Goal: Task Accomplishment & Management: Use online tool/utility

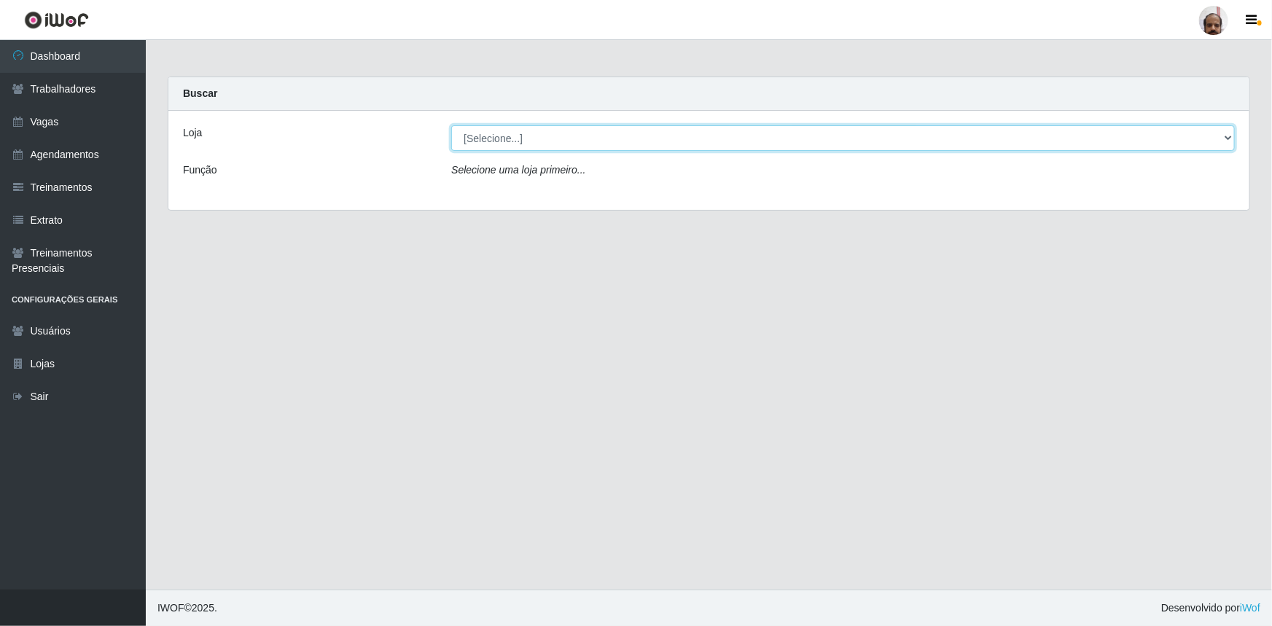
click at [492, 140] on select "[Selecione...] Mar Vermelho - Loja 05" at bounding box center [842, 138] width 783 height 26
select select "252"
click at [451, 125] on select "[Selecione...] Mar Vermelho - Loja 05" at bounding box center [842, 138] width 783 height 26
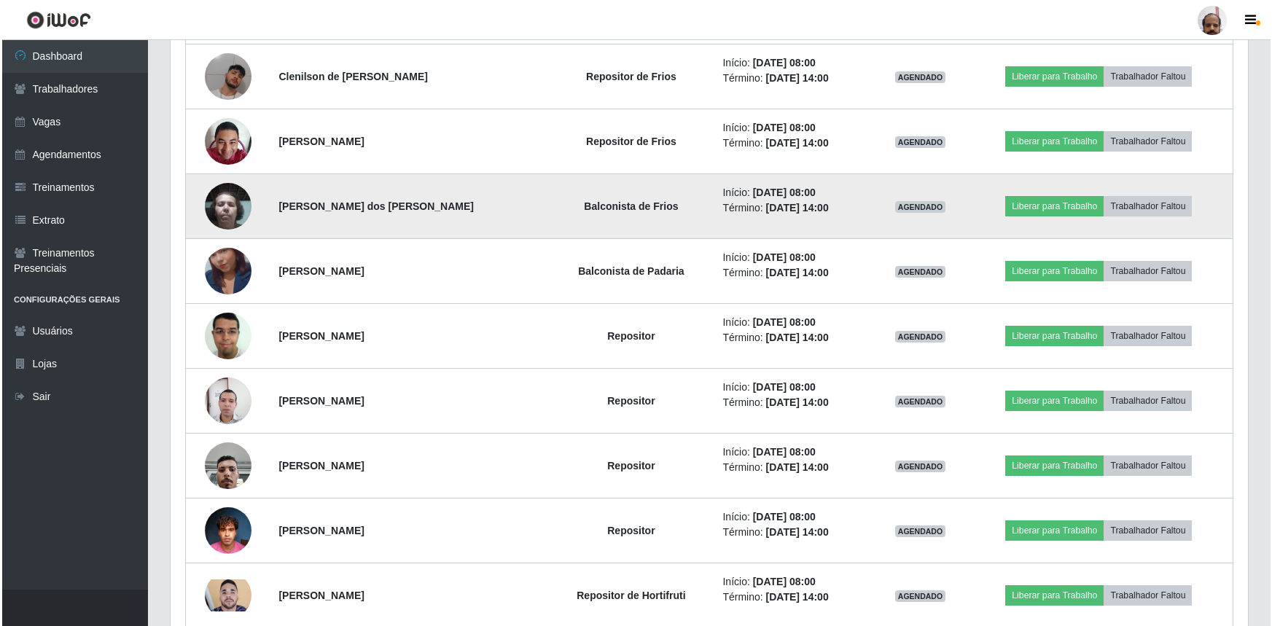
scroll to position [662, 0]
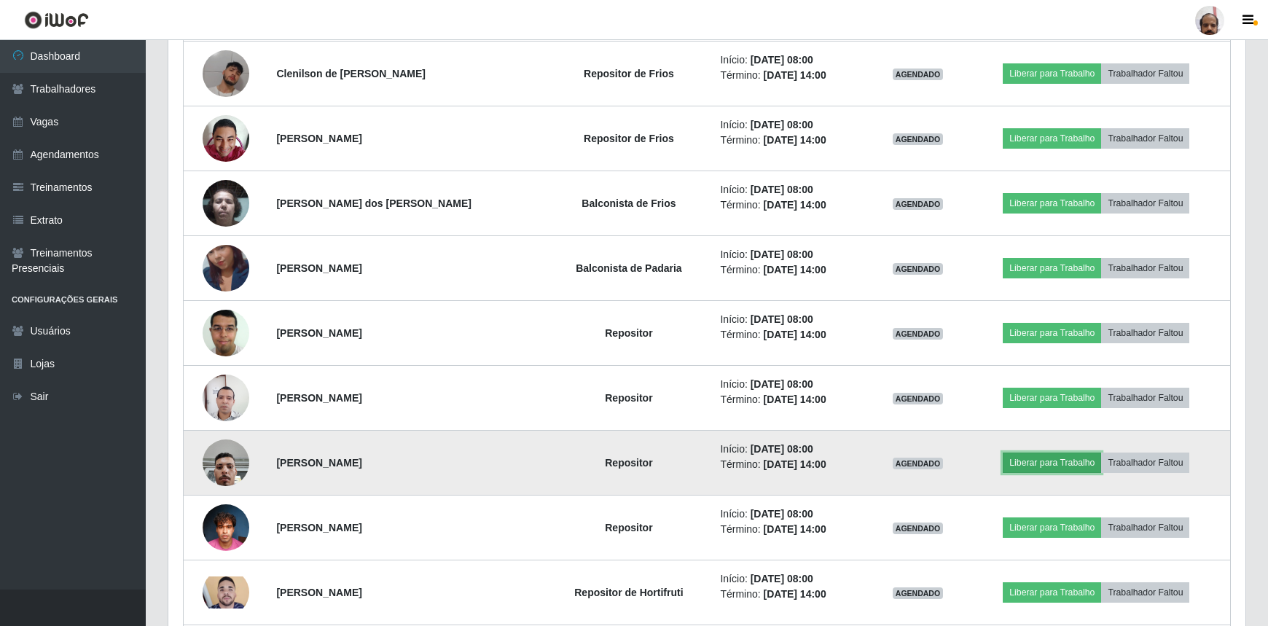
click at [1053, 458] on button "Liberar para Trabalho" at bounding box center [1052, 463] width 98 height 20
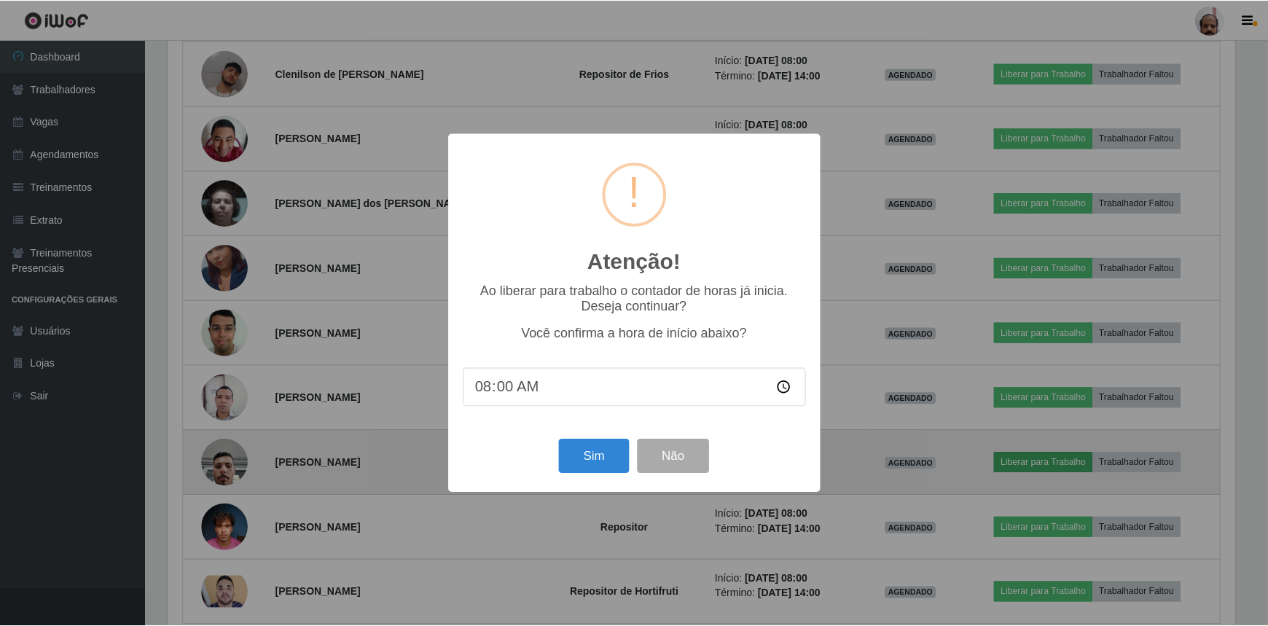
scroll to position [302, 1070]
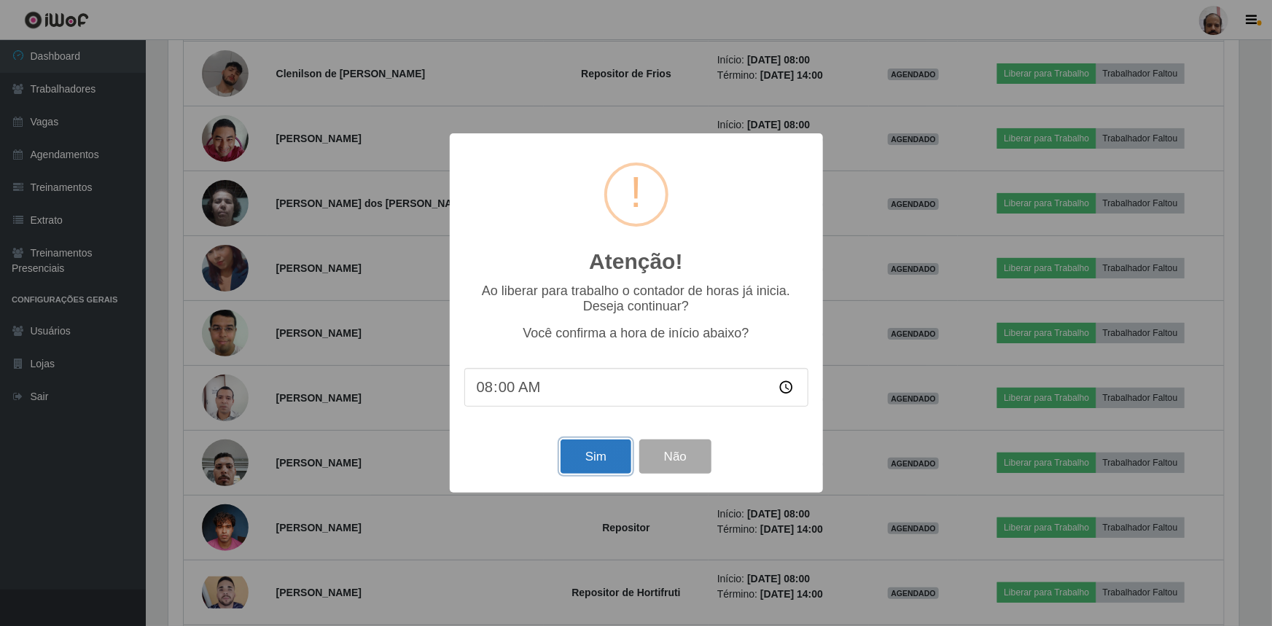
click at [598, 462] on button "Sim" at bounding box center [595, 456] width 71 height 34
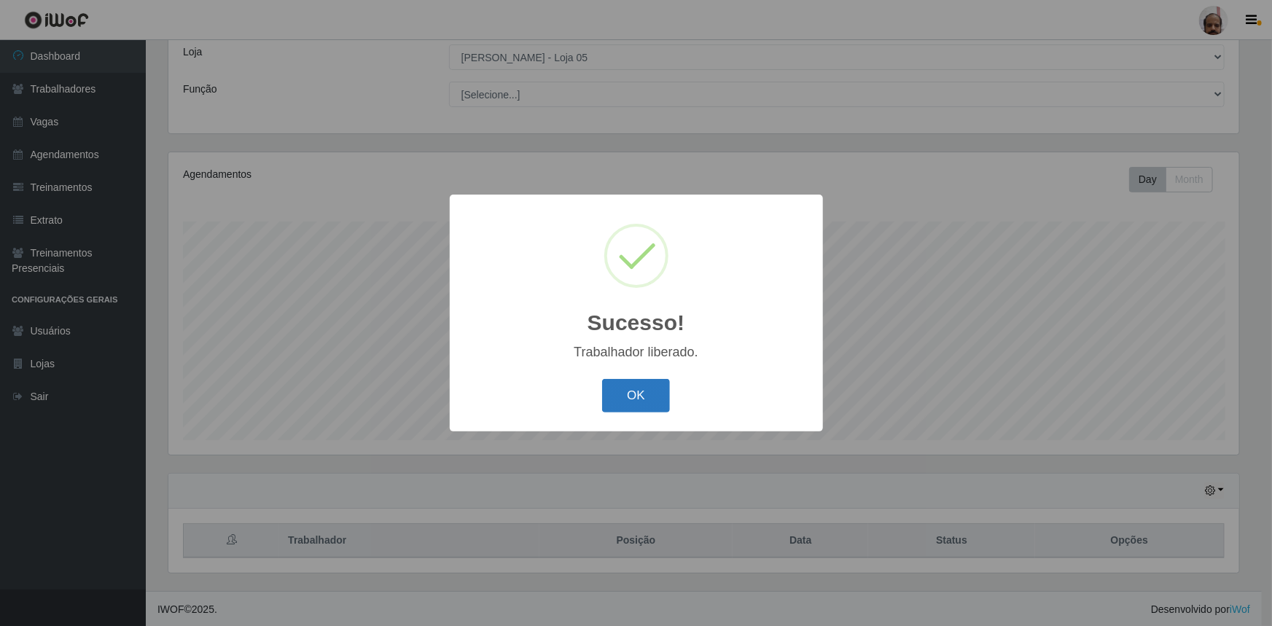
click at [638, 395] on button "OK" at bounding box center [636, 396] width 68 height 34
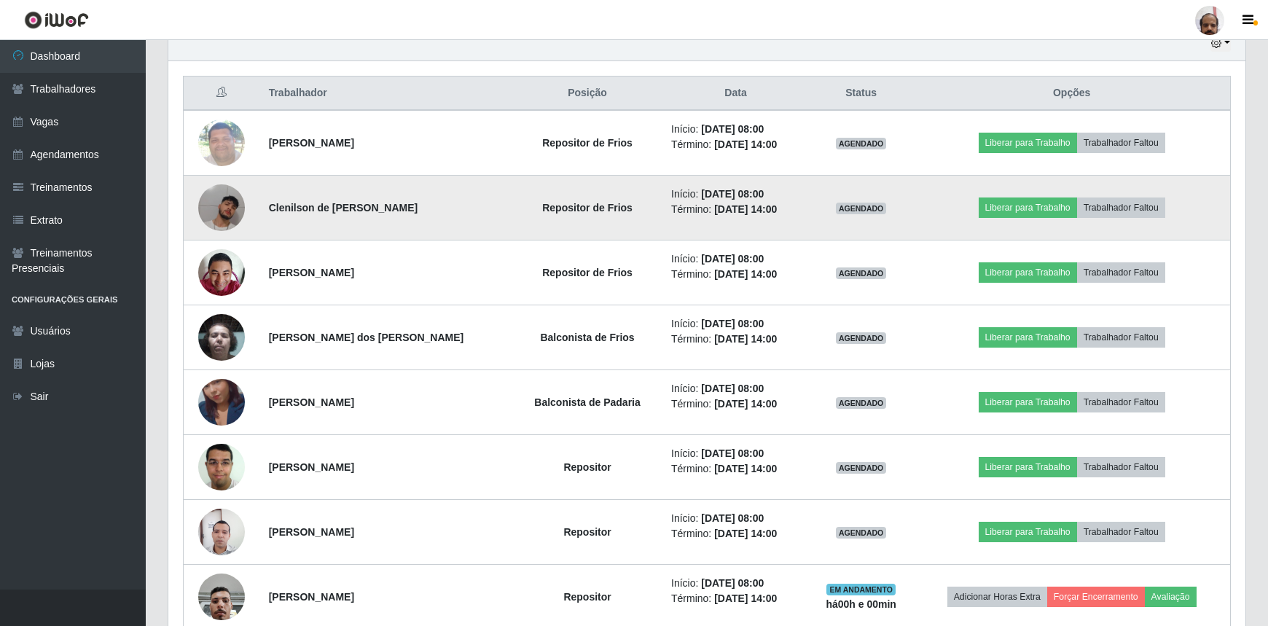
scroll to position [678, 0]
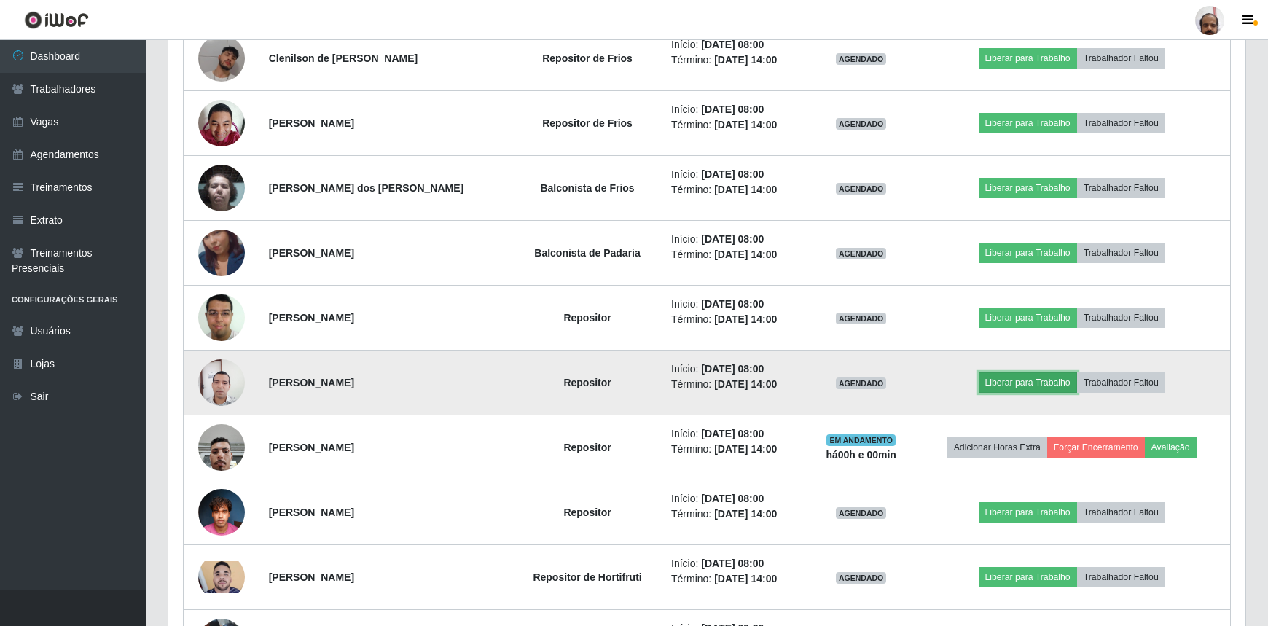
click at [1046, 381] on button "Liberar para Trabalho" at bounding box center [1028, 382] width 98 height 20
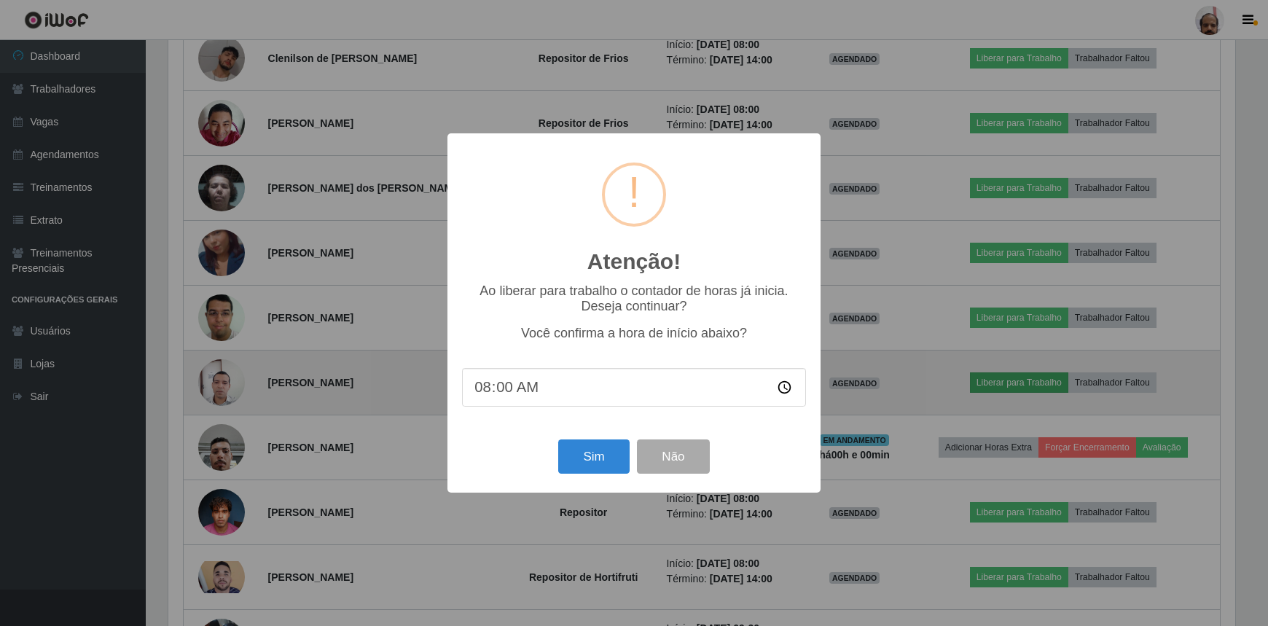
scroll to position [302, 1070]
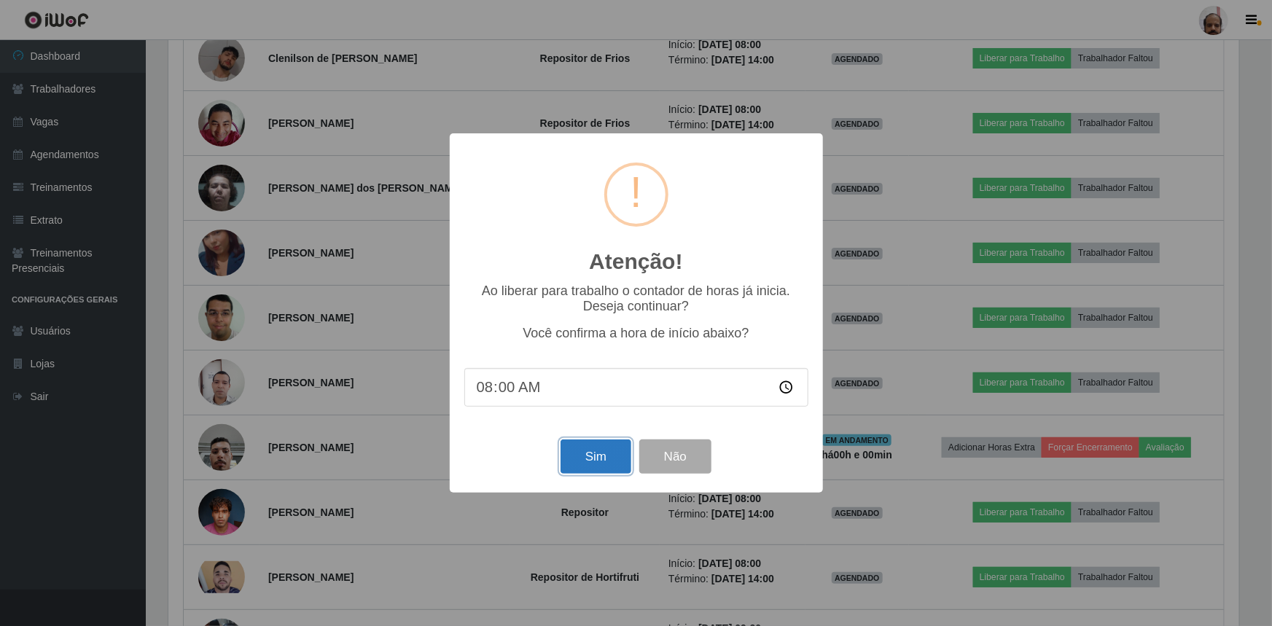
click at [608, 459] on button "Sim" at bounding box center [595, 456] width 71 height 34
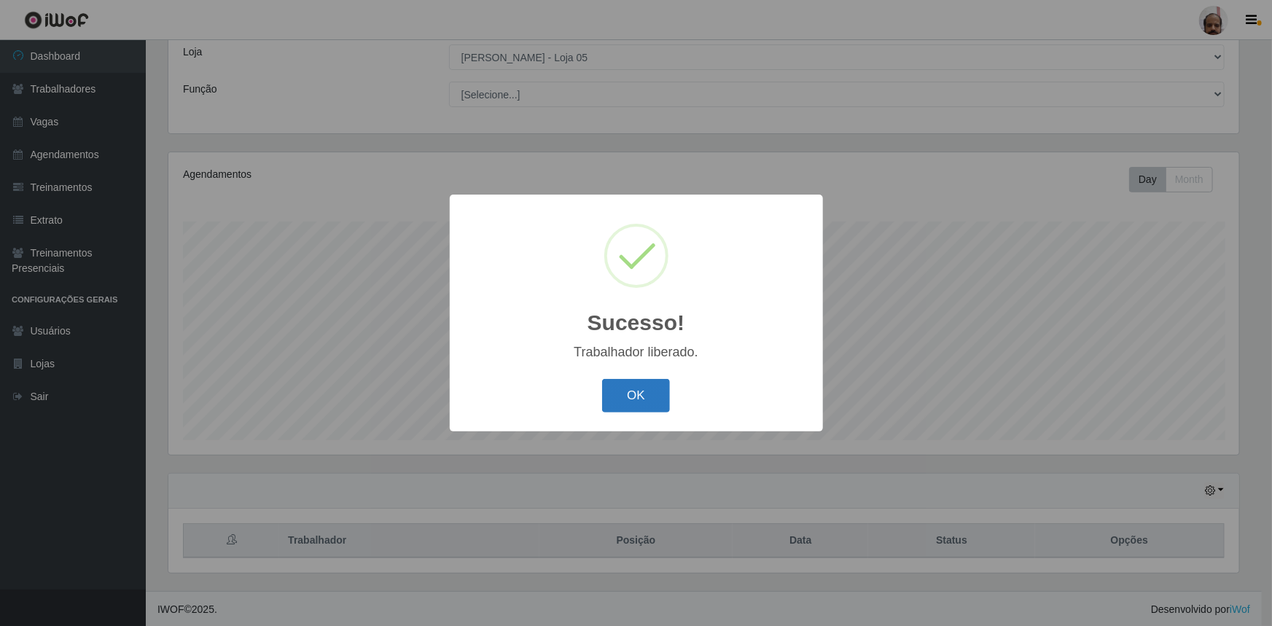
click at [655, 399] on button "OK" at bounding box center [636, 396] width 68 height 34
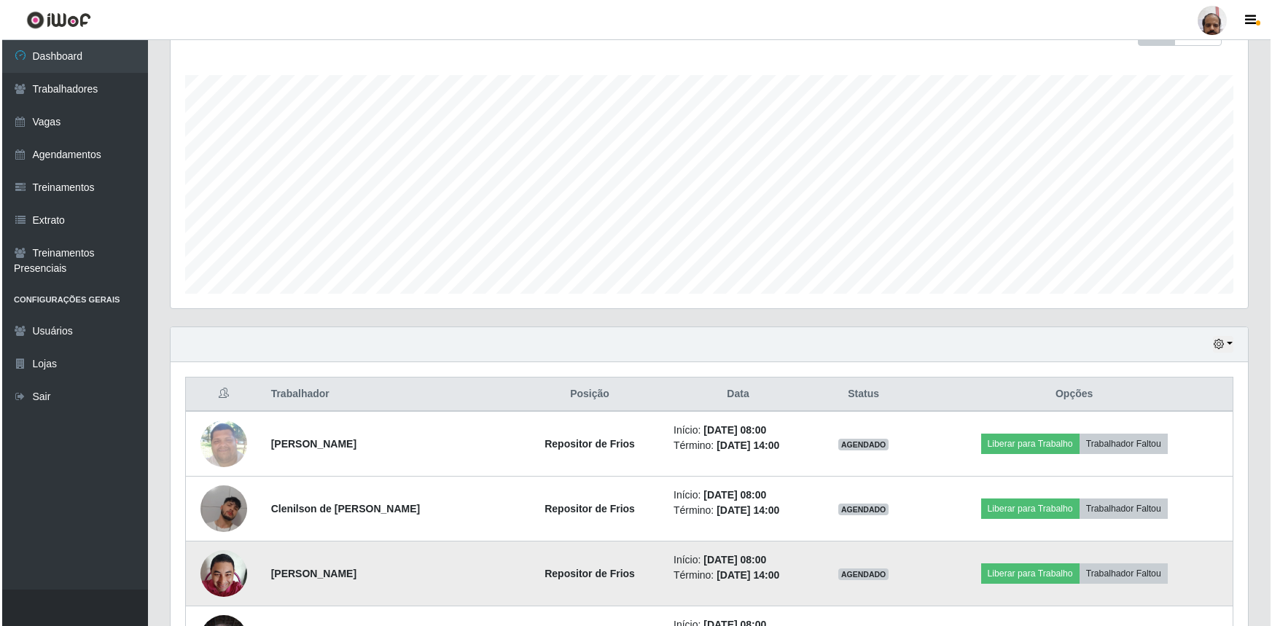
scroll to position [280, 0]
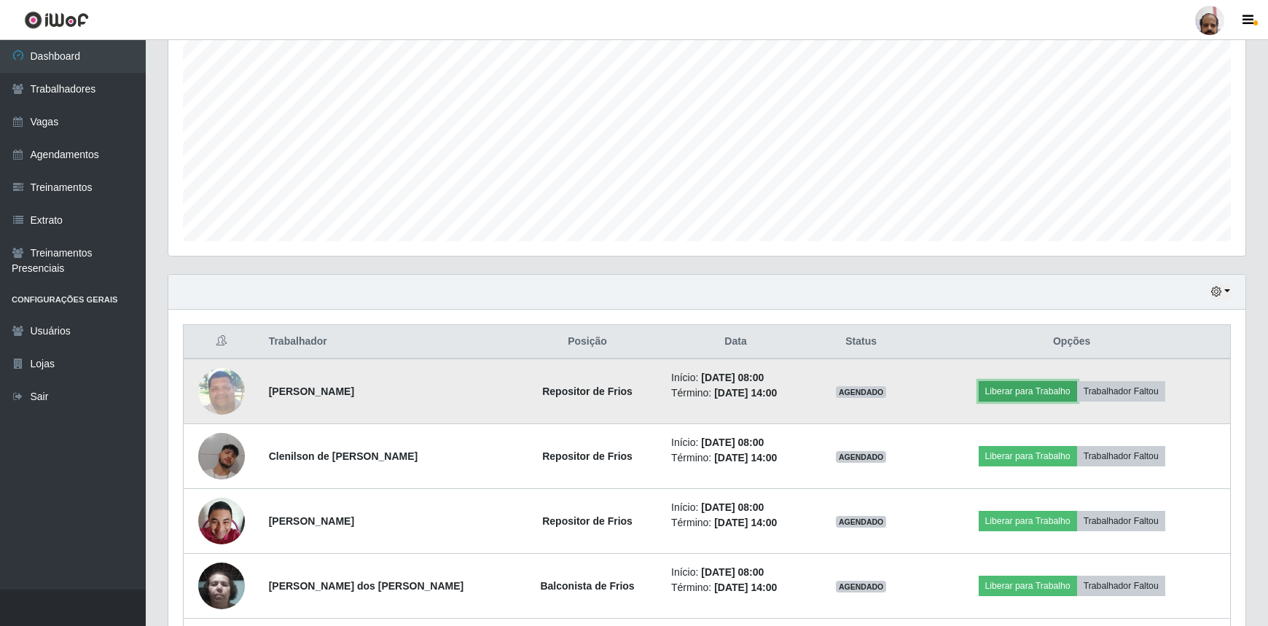
click at [1027, 391] on button "Liberar para Trabalho" at bounding box center [1028, 391] width 98 height 20
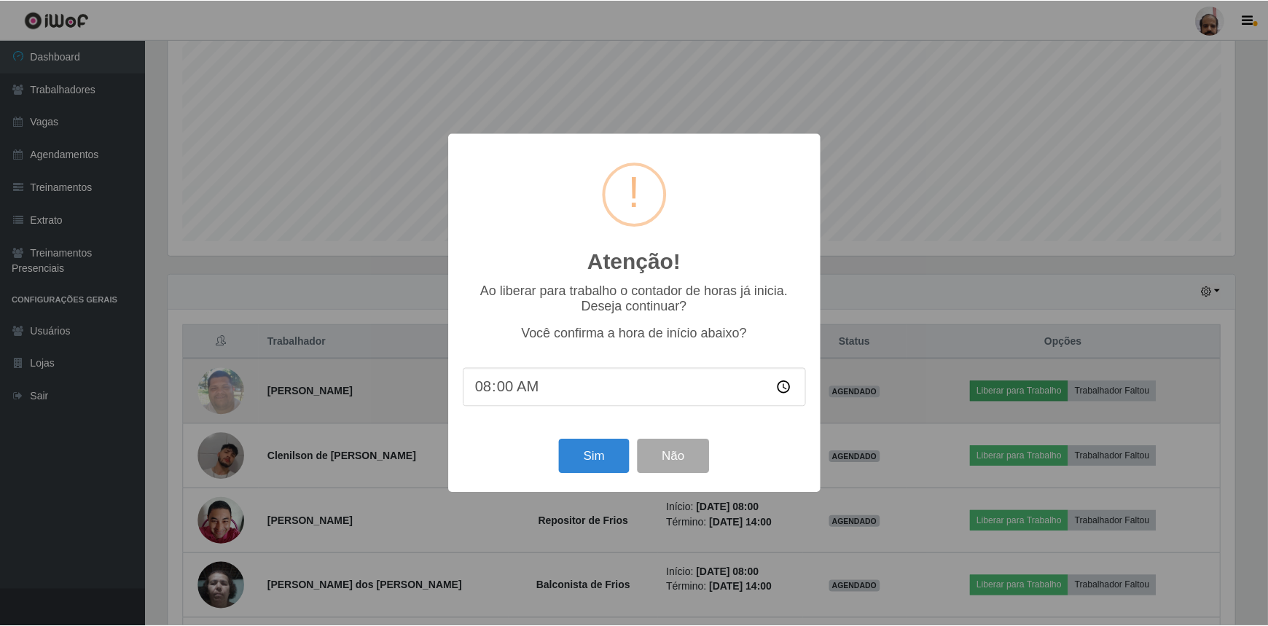
scroll to position [302, 1070]
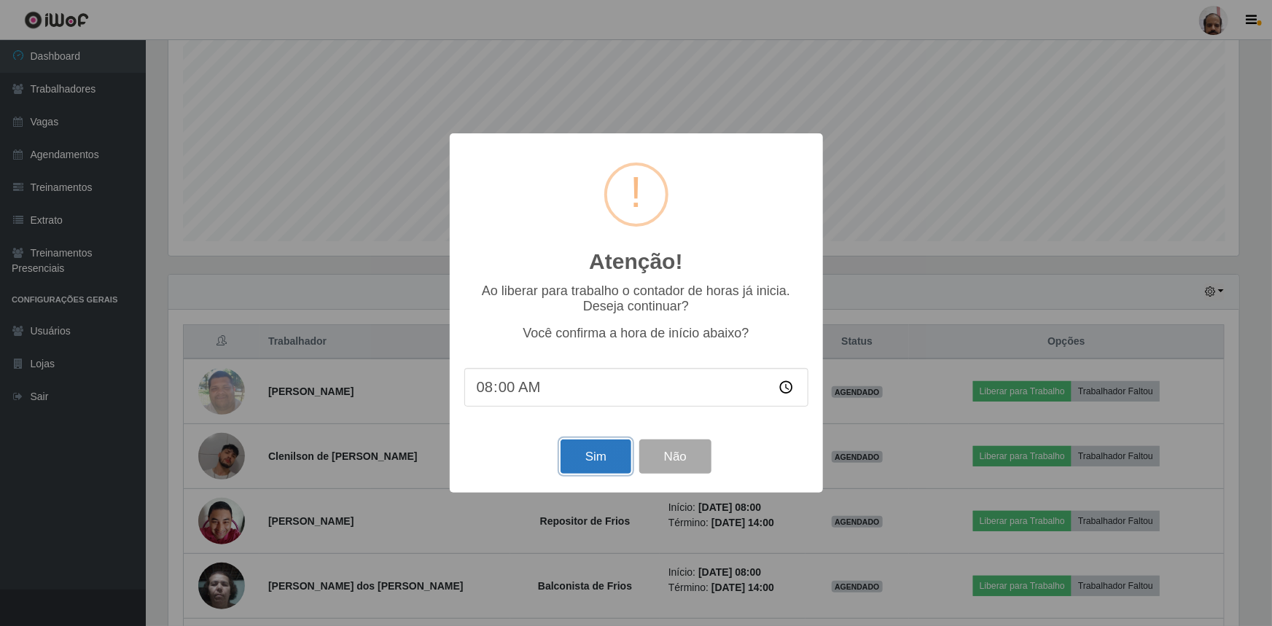
click at [608, 452] on button "Sim" at bounding box center [595, 456] width 71 height 34
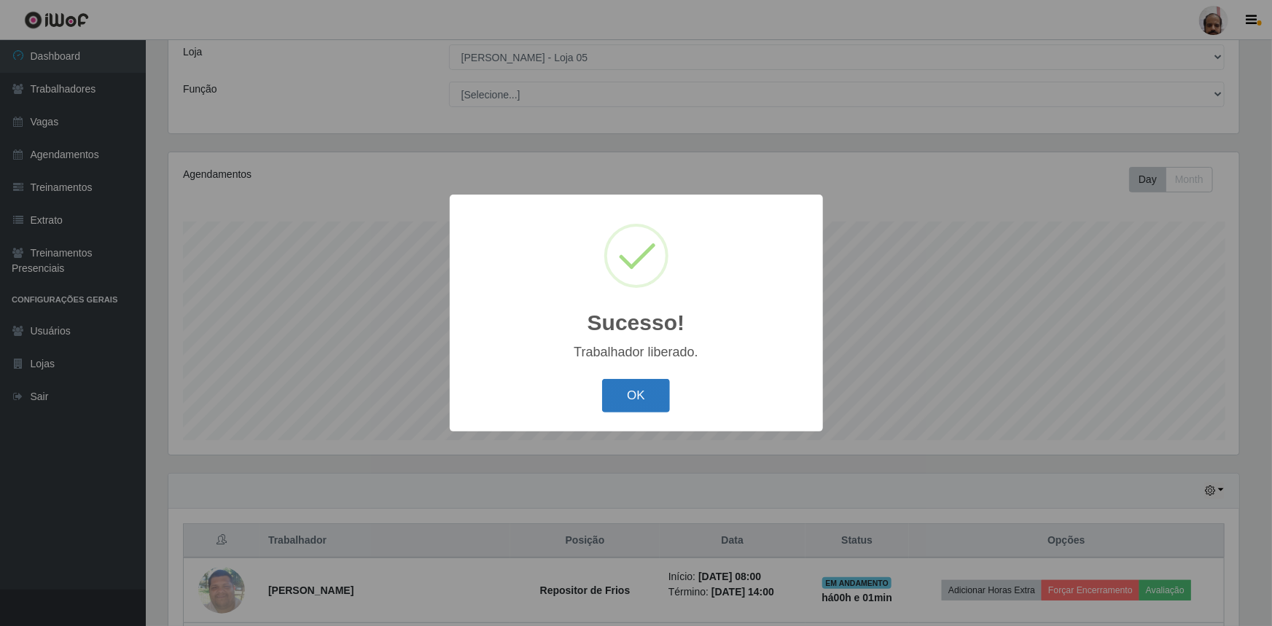
click at [619, 393] on button "OK" at bounding box center [636, 396] width 68 height 34
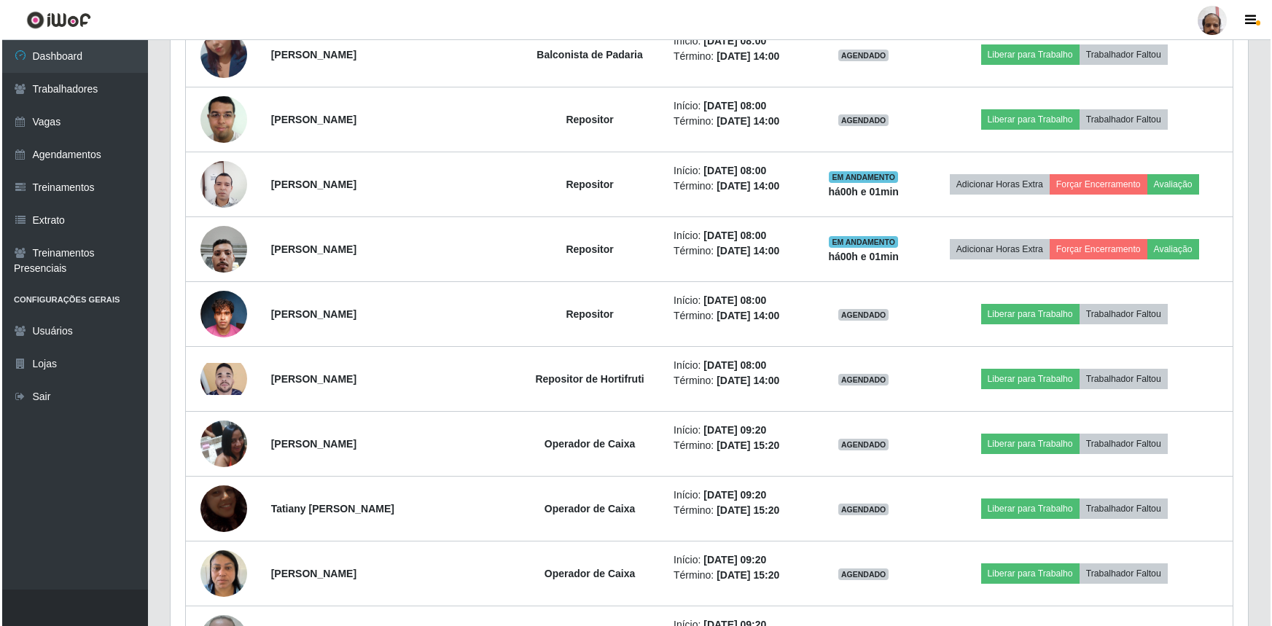
scroll to position [942, 0]
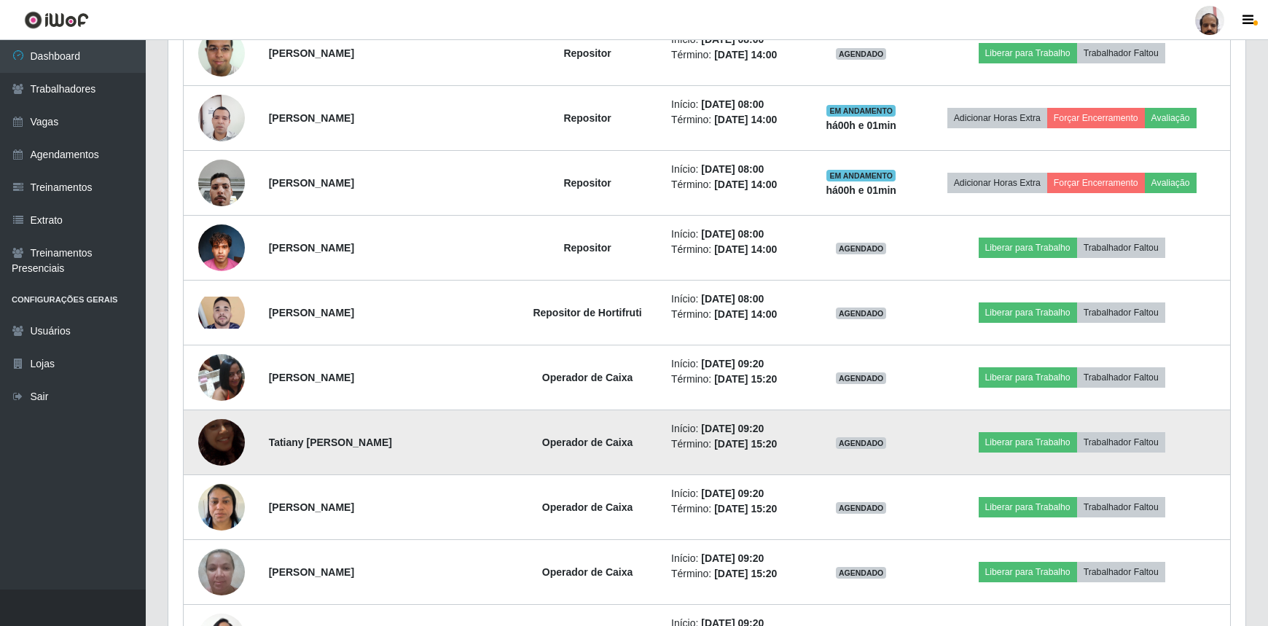
click at [233, 434] on img at bounding box center [221, 442] width 47 height 83
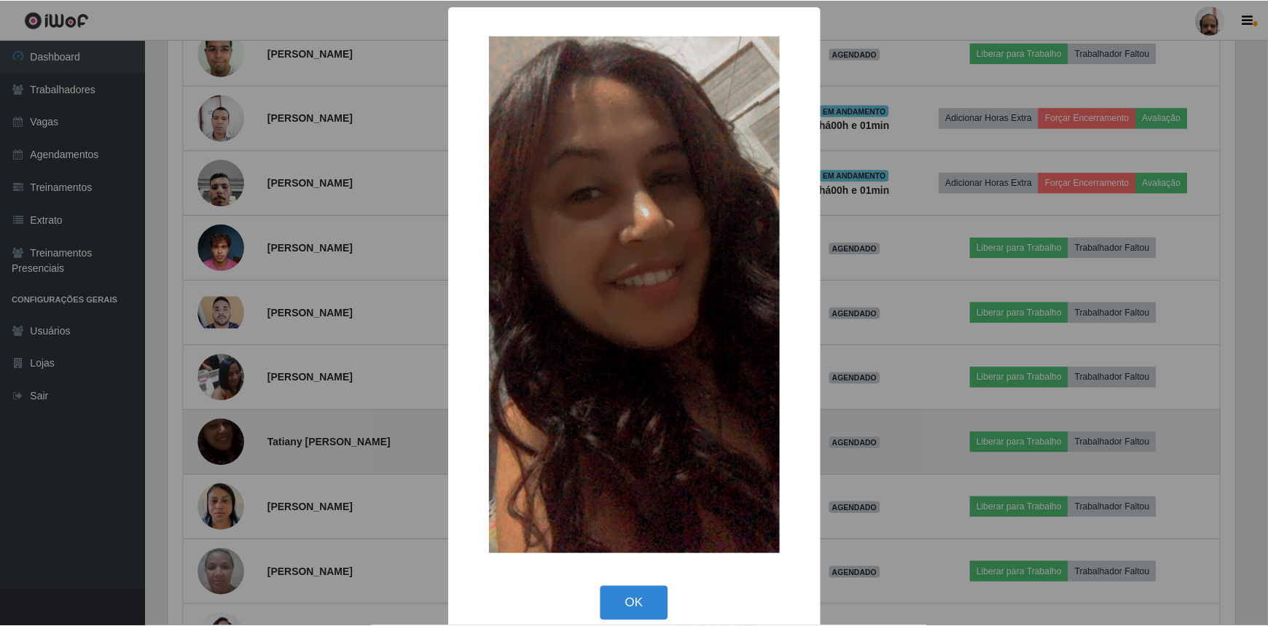
scroll to position [302, 1070]
click at [233, 434] on div "× OK Cancel" at bounding box center [636, 313] width 1272 height 626
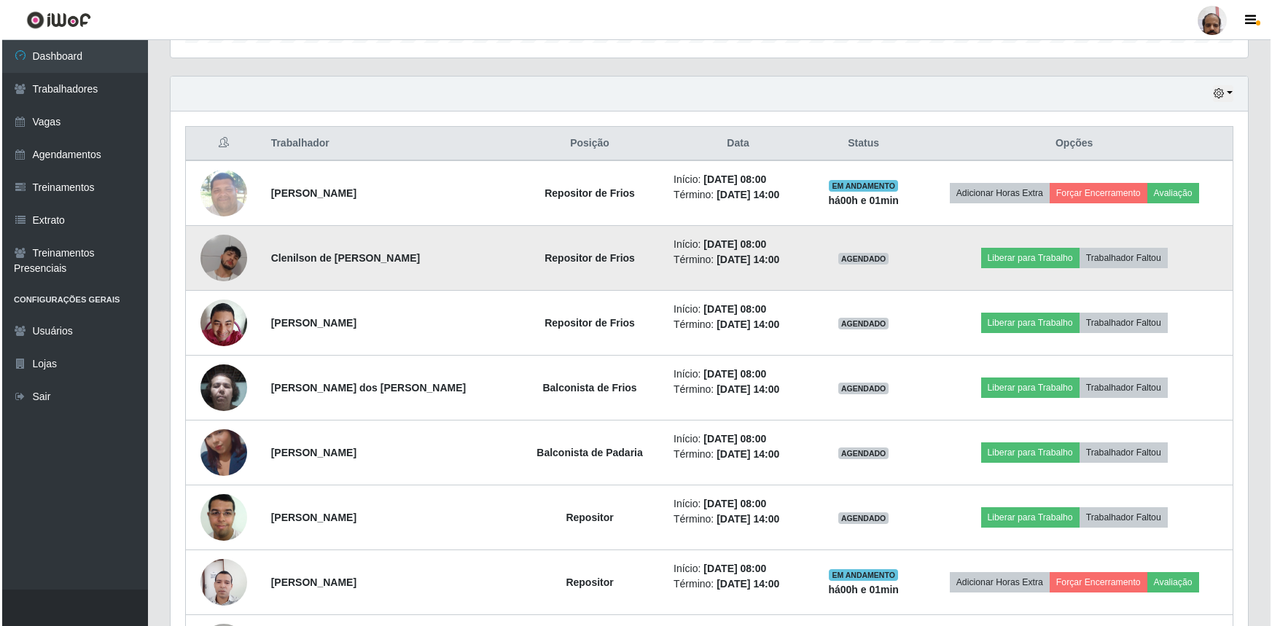
scroll to position [479, 0]
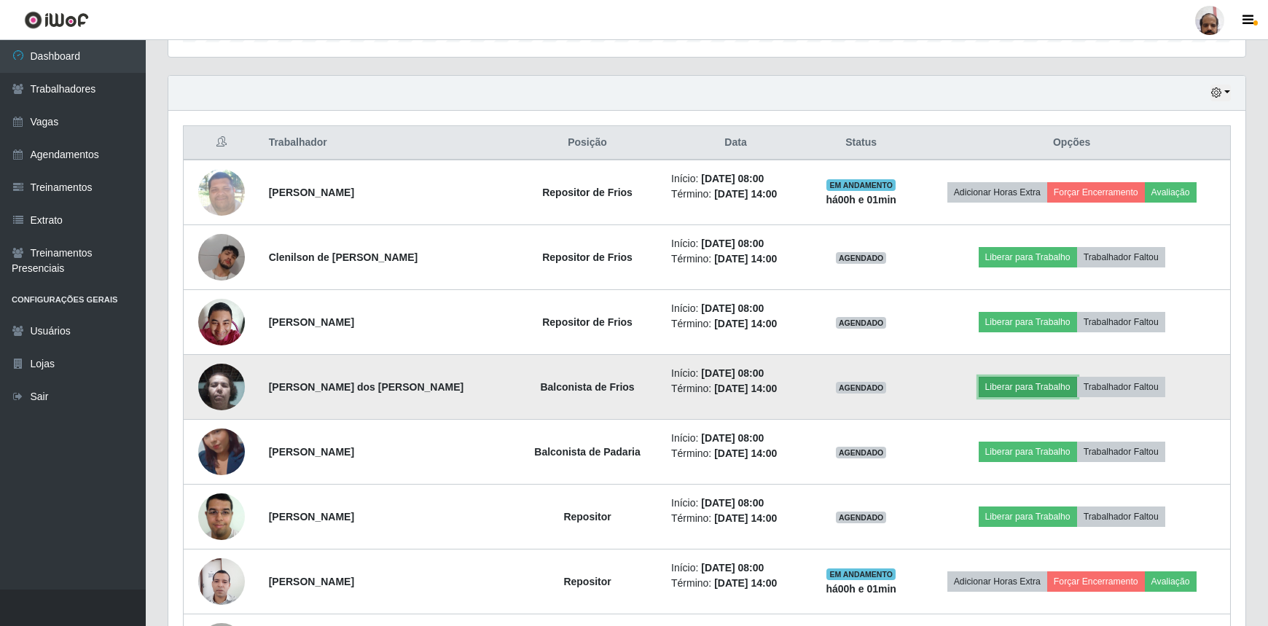
click at [1017, 390] on button "Liberar para Trabalho" at bounding box center [1028, 387] width 98 height 20
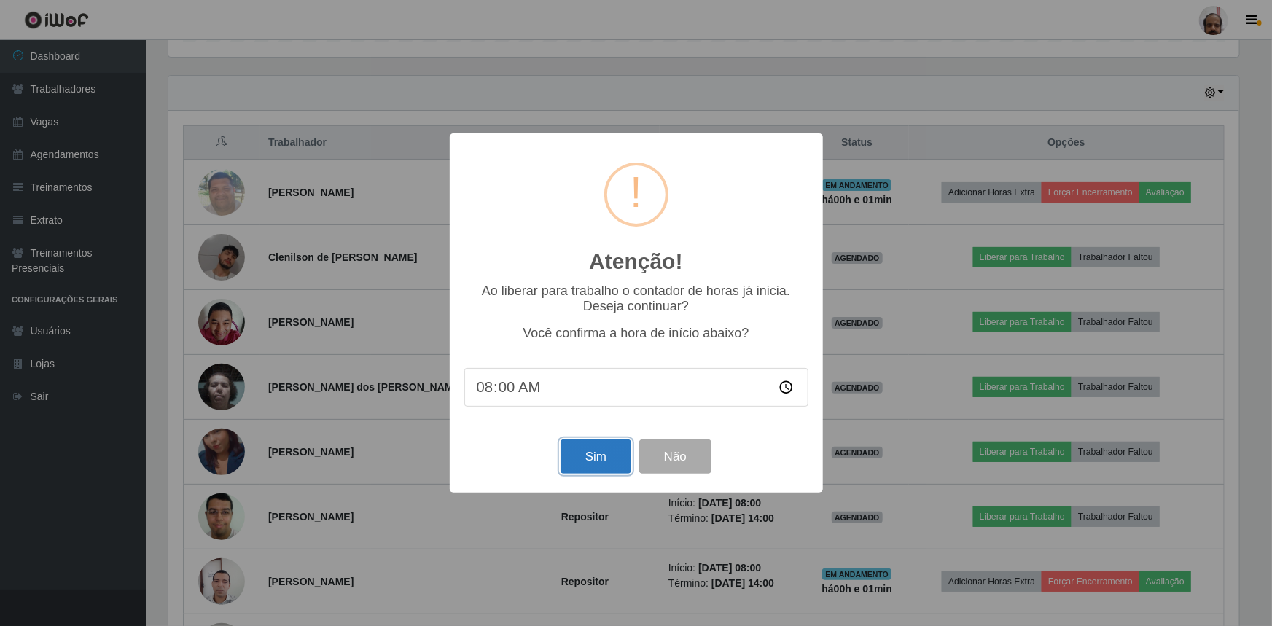
click at [615, 450] on button "Sim" at bounding box center [595, 456] width 71 height 34
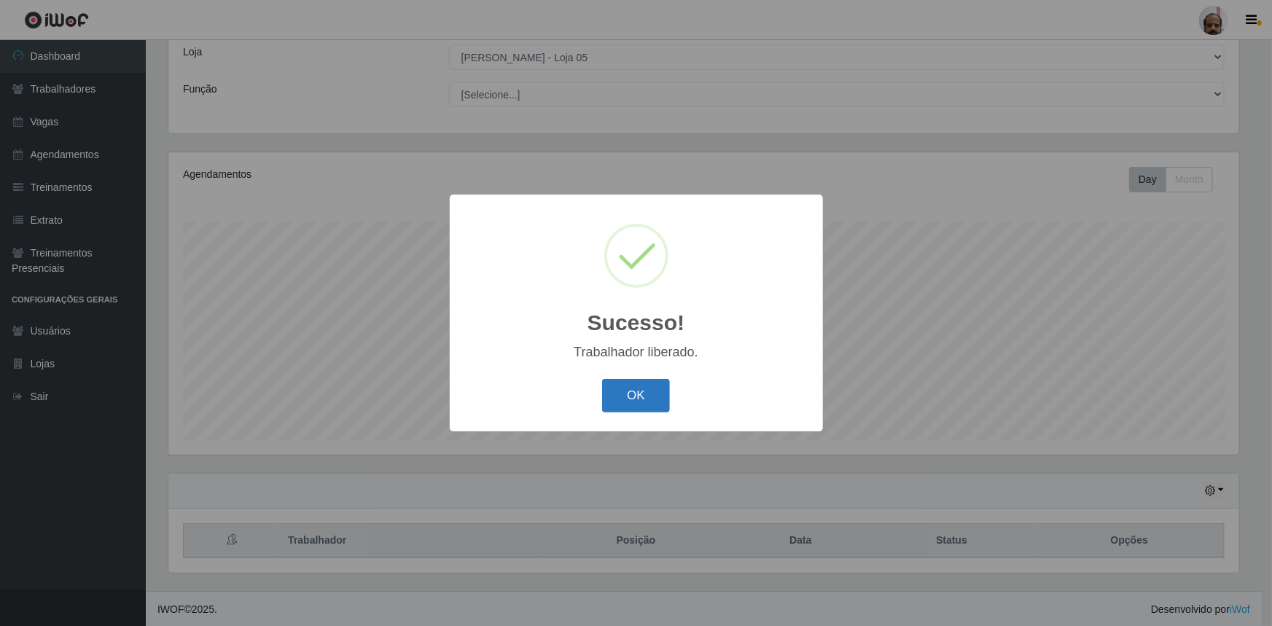
click at [641, 398] on button "OK" at bounding box center [636, 396] width 68 height 34
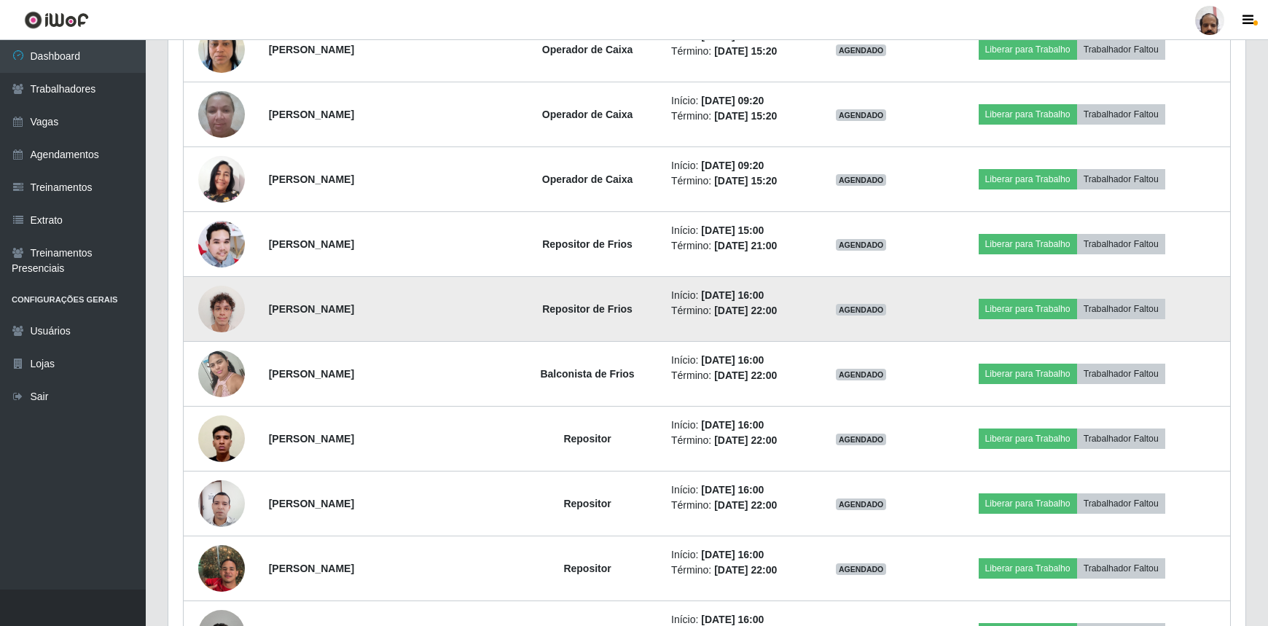
scroll to position [0, 0]
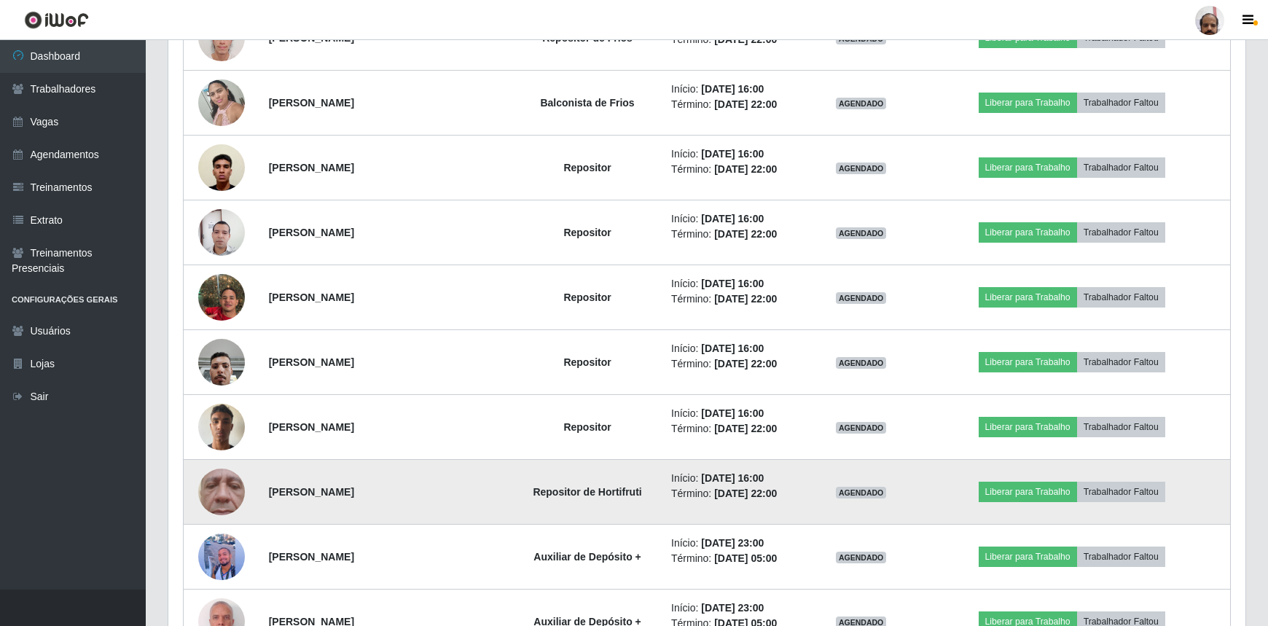
click at [219, 499] on img at bounding box center [221, 491] width 47 height 103
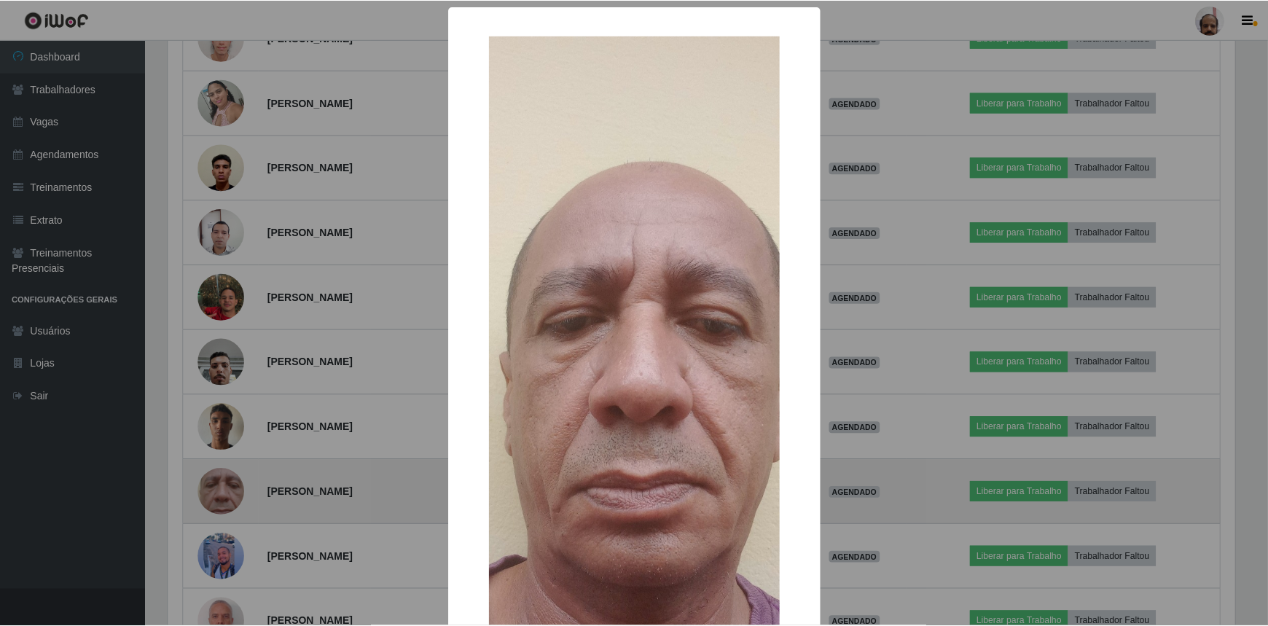
scroll to position [302, 1070]
click at [219, 499] on div "× OK Cancel" at bounding box center [636, 313] width 1272 height 626
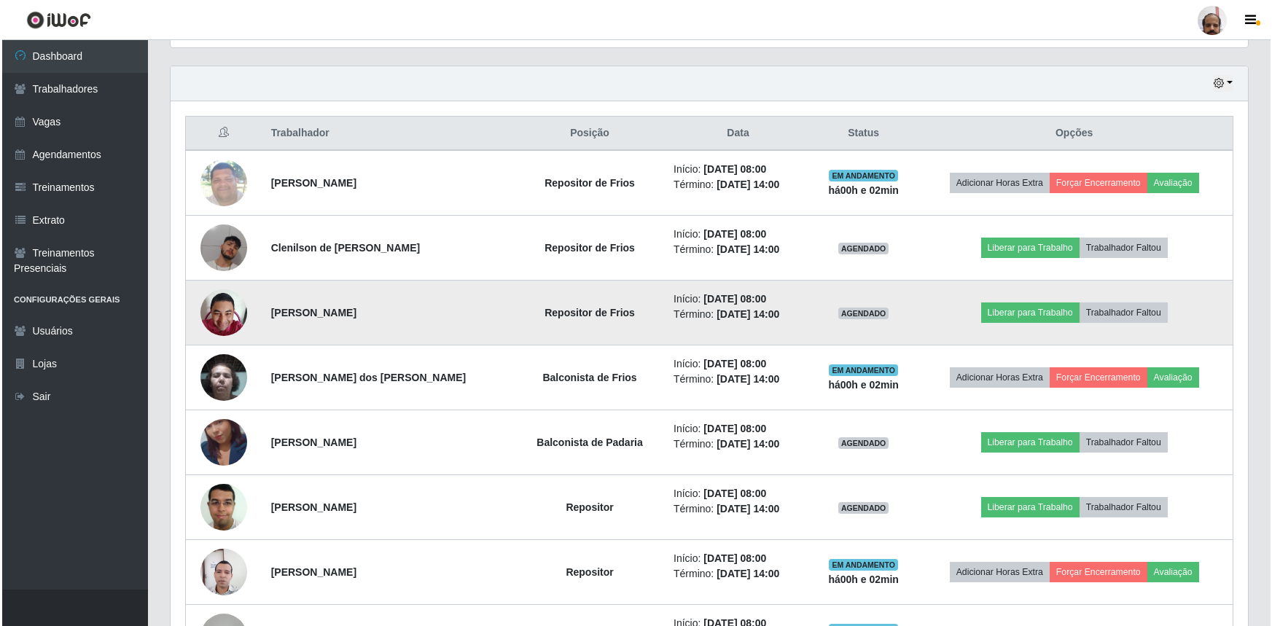
scroll to position [502, 0]
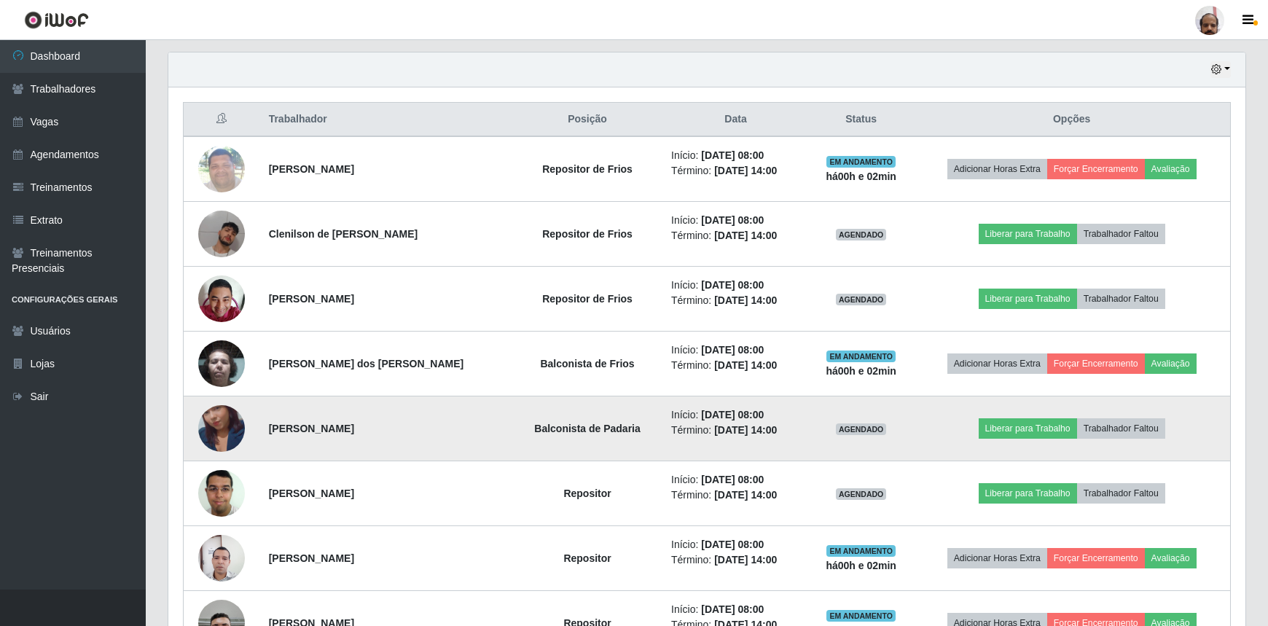
click at [210, 426] on img at bounding box center [221, 428] width 47 height 83
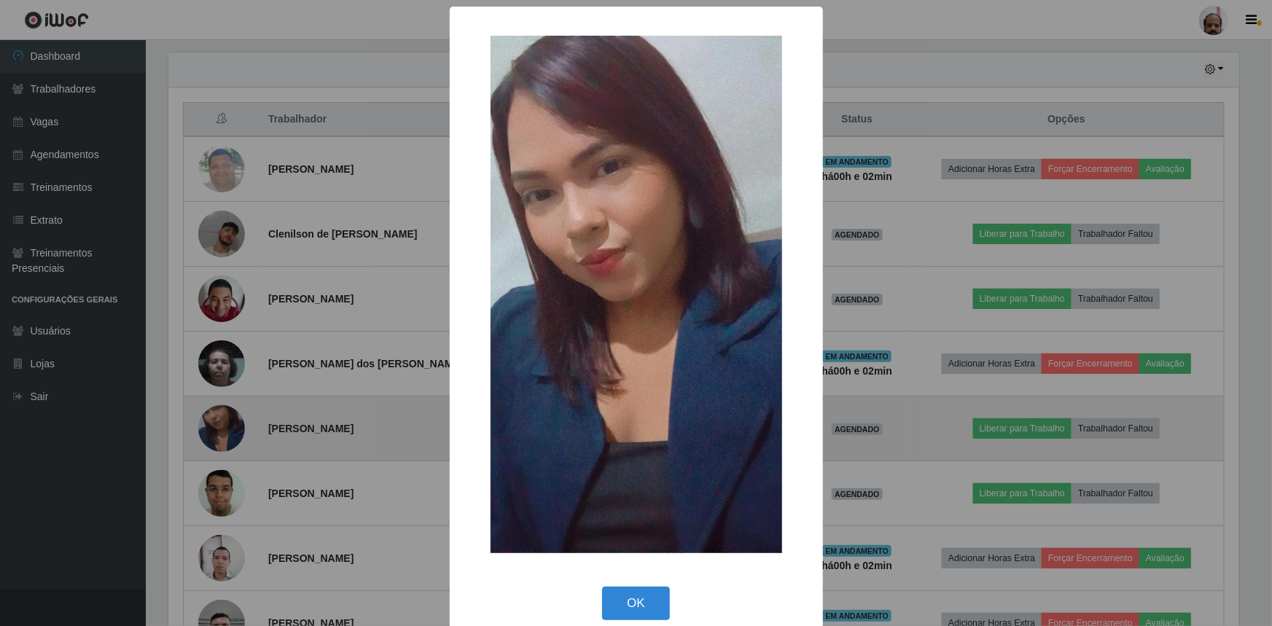
click at [210, 426] on div "× OK Cancel" at bounding box center [636, 313] width 1272 height 626
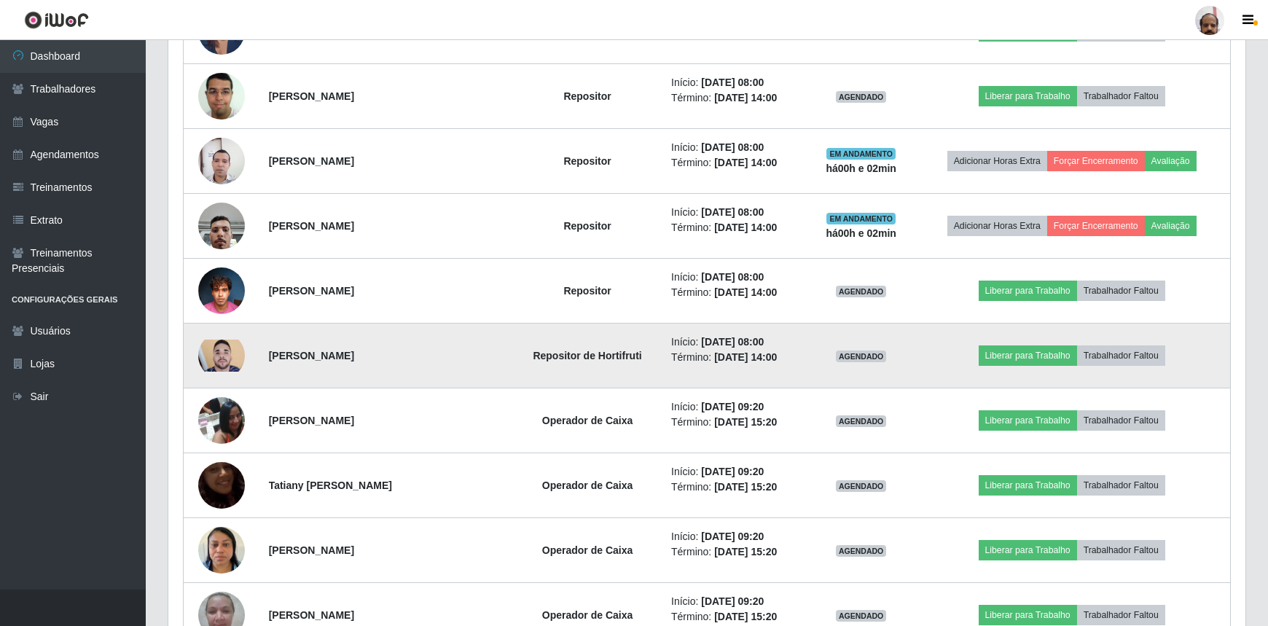
scroll to position [966, 0]
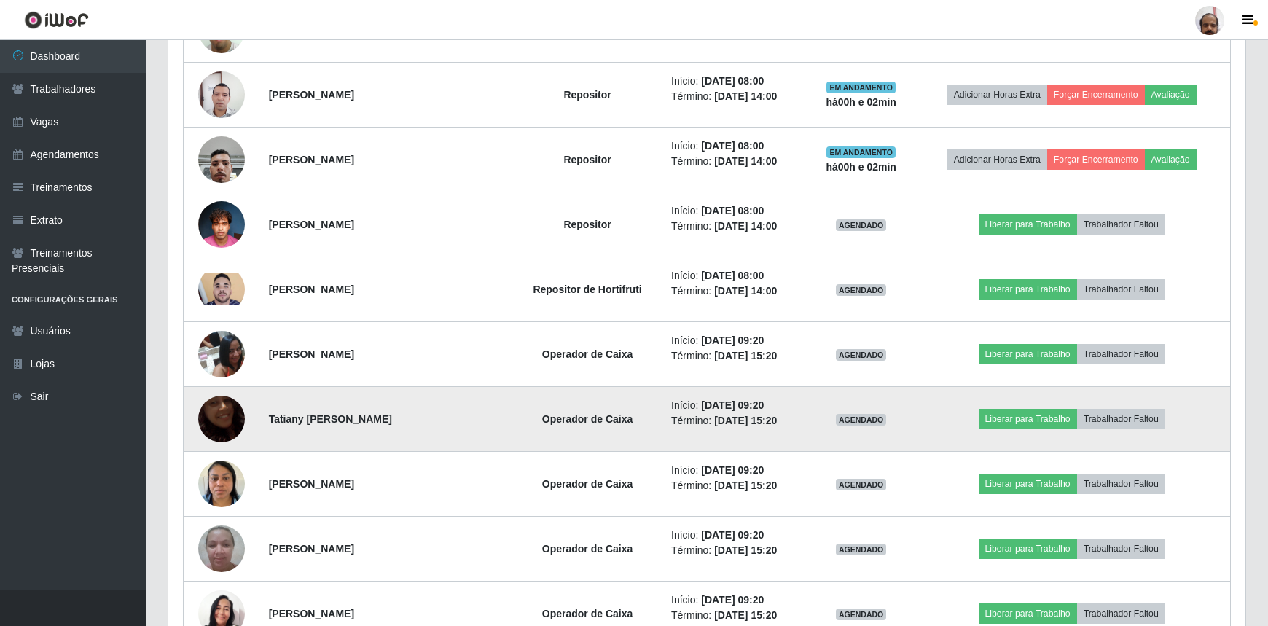
click at [220, 424] on img at bounding box center [221, 418] width 47 height 83
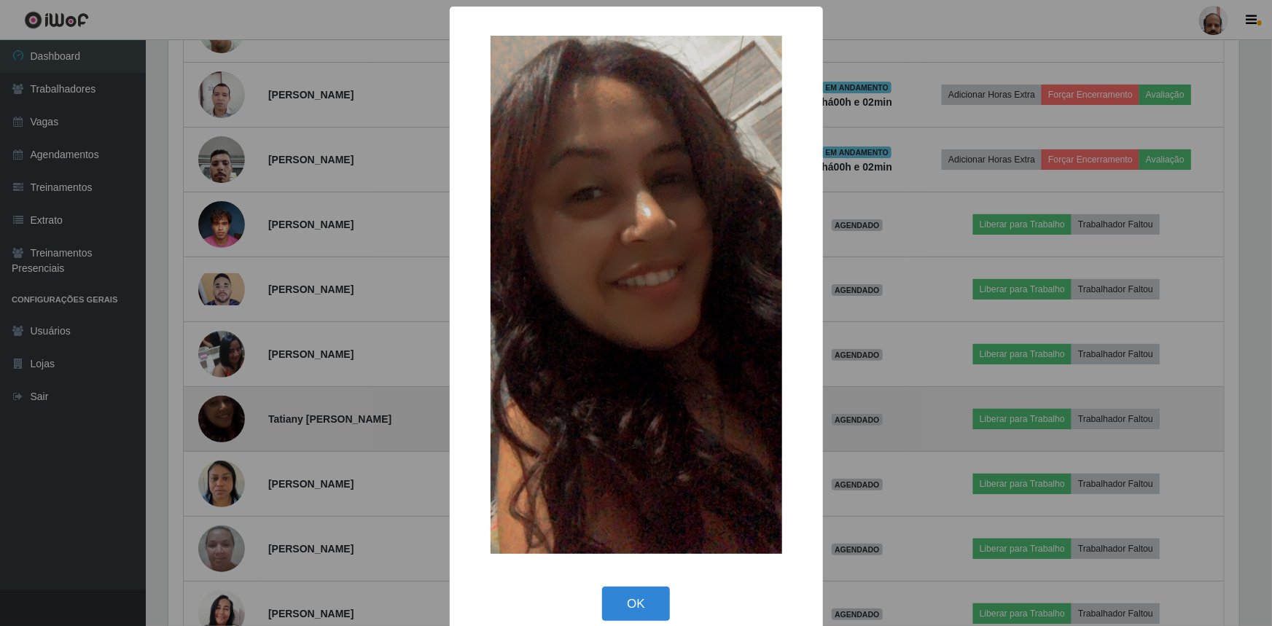
click at [220, 424] on div "× OK Cancel" at bounding box center [636, 313] width 1272 height 626
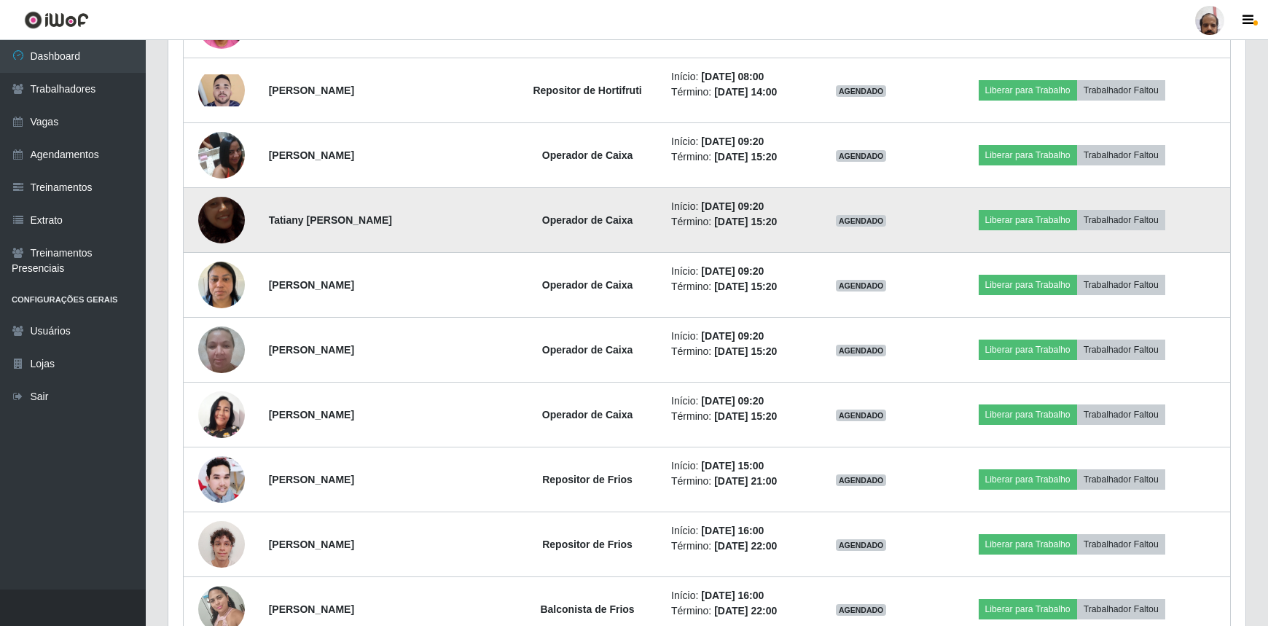
click at [220, 424] on img at bounding box center [221, 414] width 47 height 47
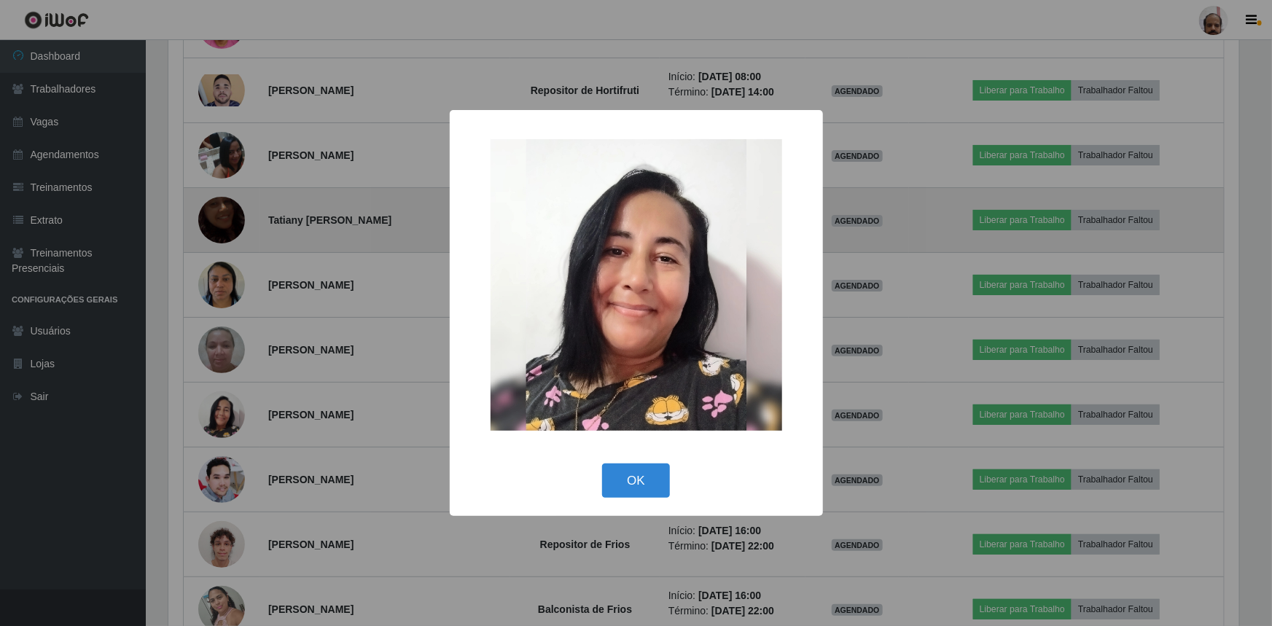
click at [220, 424] on div "× OK Cancel" at bounding box center [636, 313] width 1272 height 626
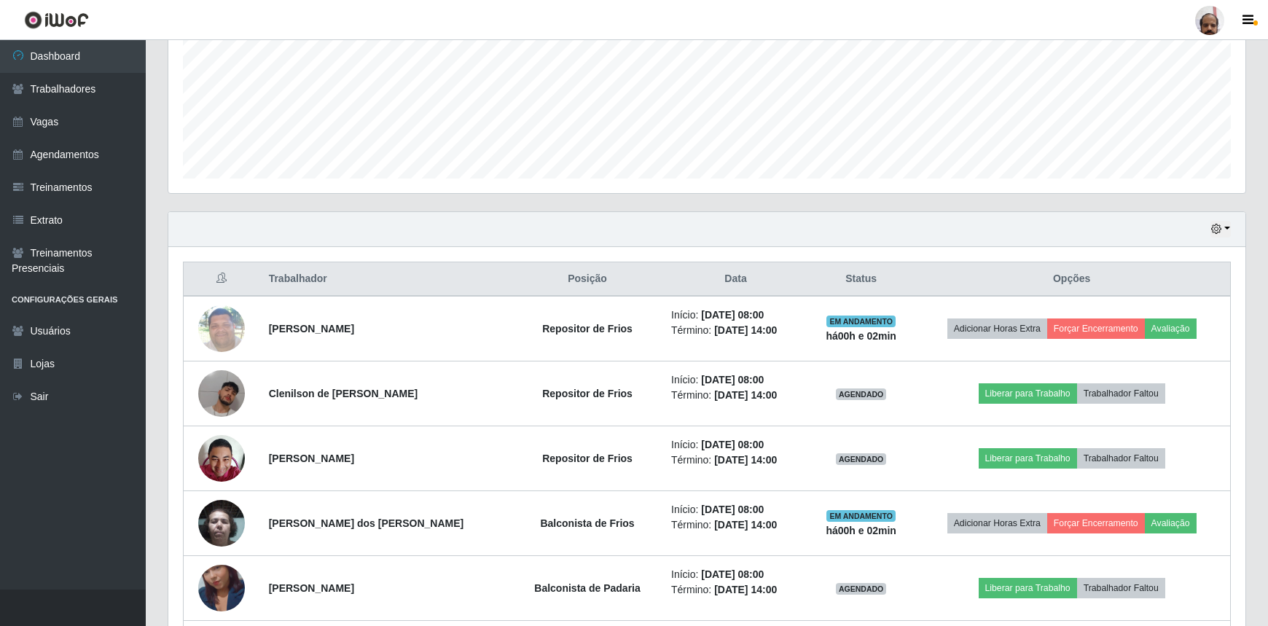
scroll to position [104, 0]
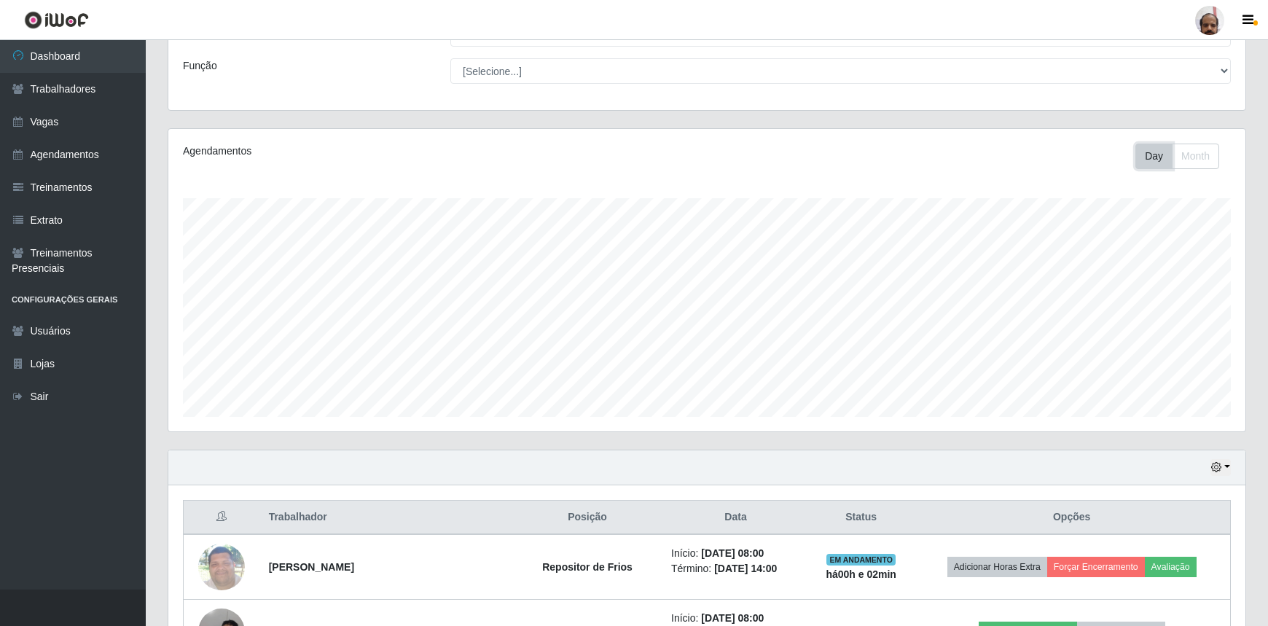
click at [1156, 156] on button "Day" at bounding box center [1153, 157] width 37 height 26
click at [1192, 157] on button "Month" at bounding box center [1195, 157] width 47 height 26
click at [1152, 156] on button "Day" at bounding box center [1153, 157] width 37 height 26
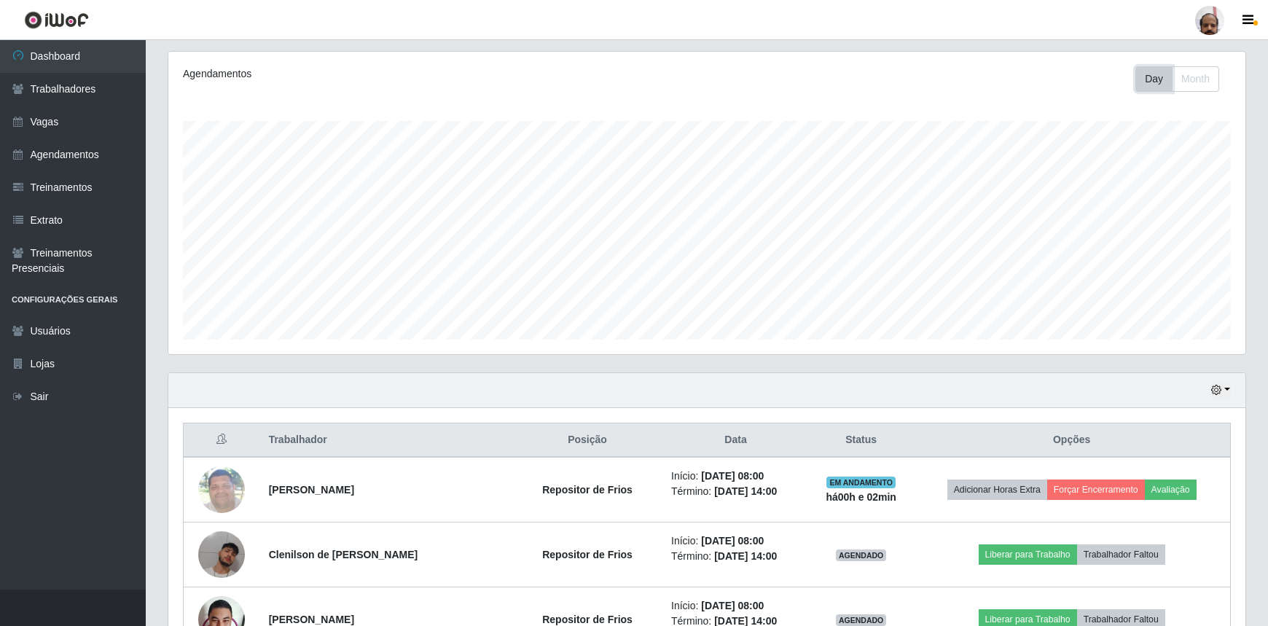
scroll to position [369, 0]
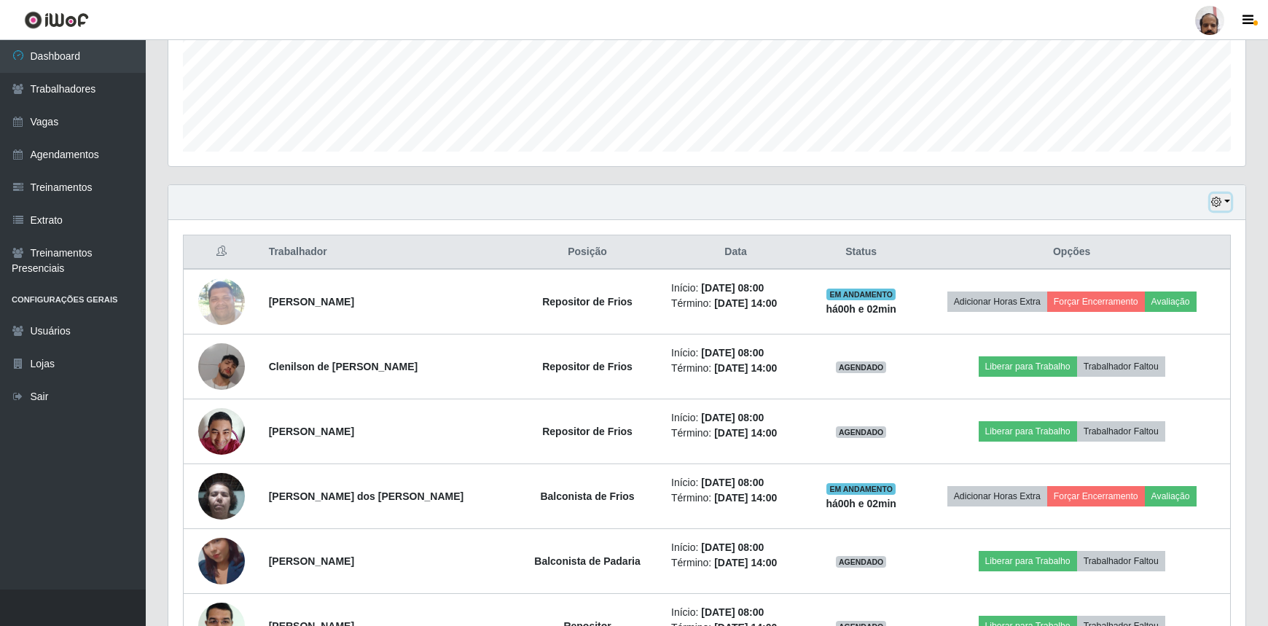
click at [1221, 202] on icon "button" at bounding box center [1216, 202] width 10 height 10
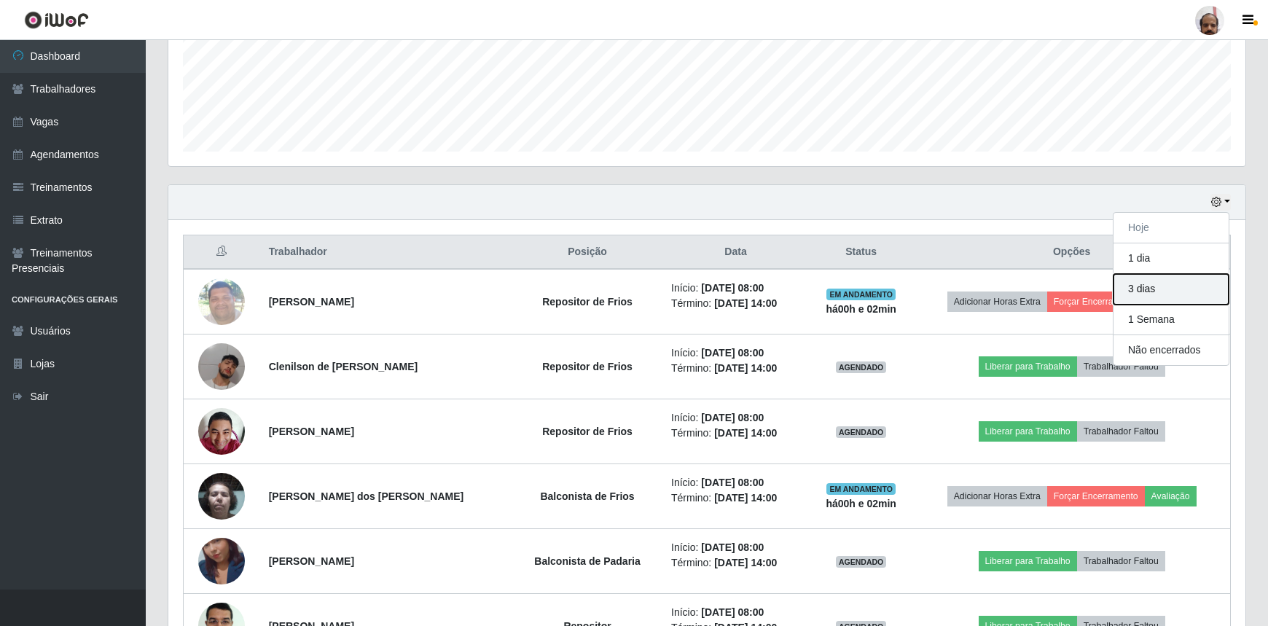
click at [1150, 291] on button "3 dias" at bounding box center [1170, 289] width 115 height 31
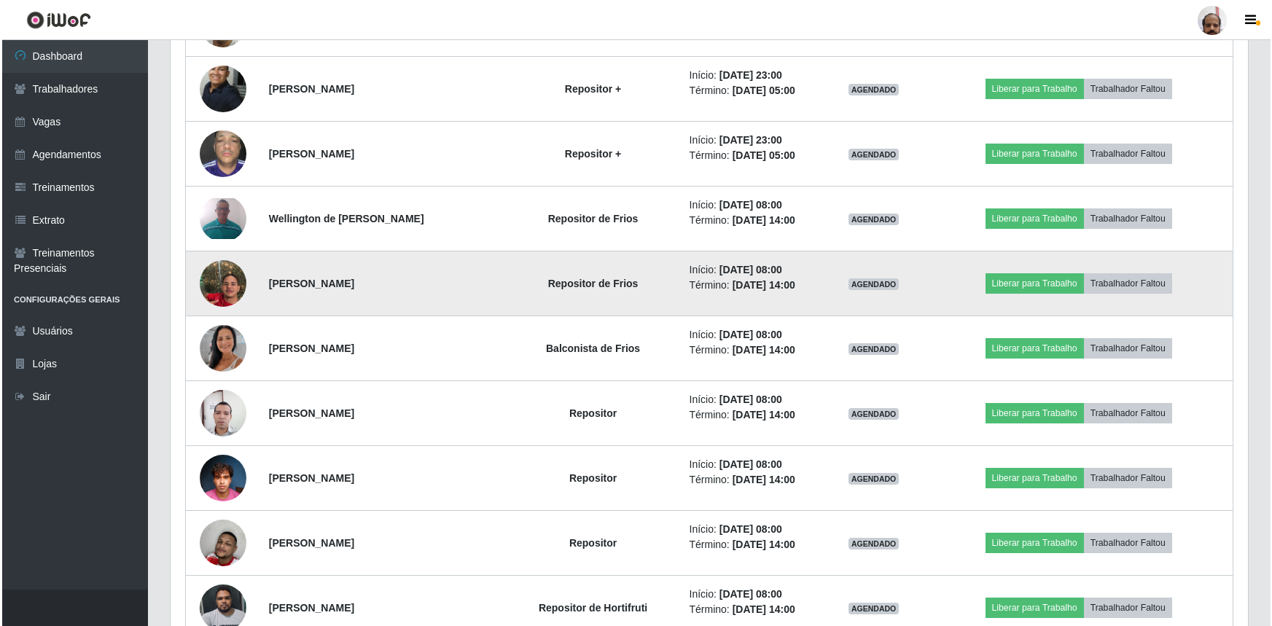
scroll to position [2357, 0]
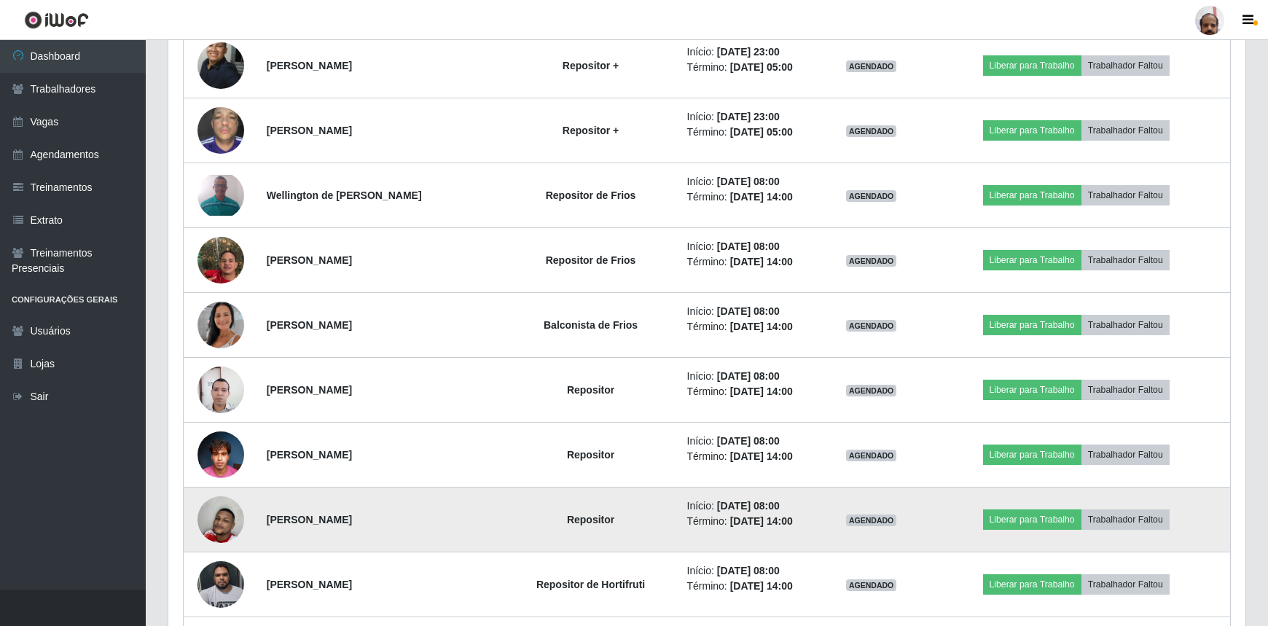
click at [221, 520] on img at bounding box center [220, 519] width 47 height 77
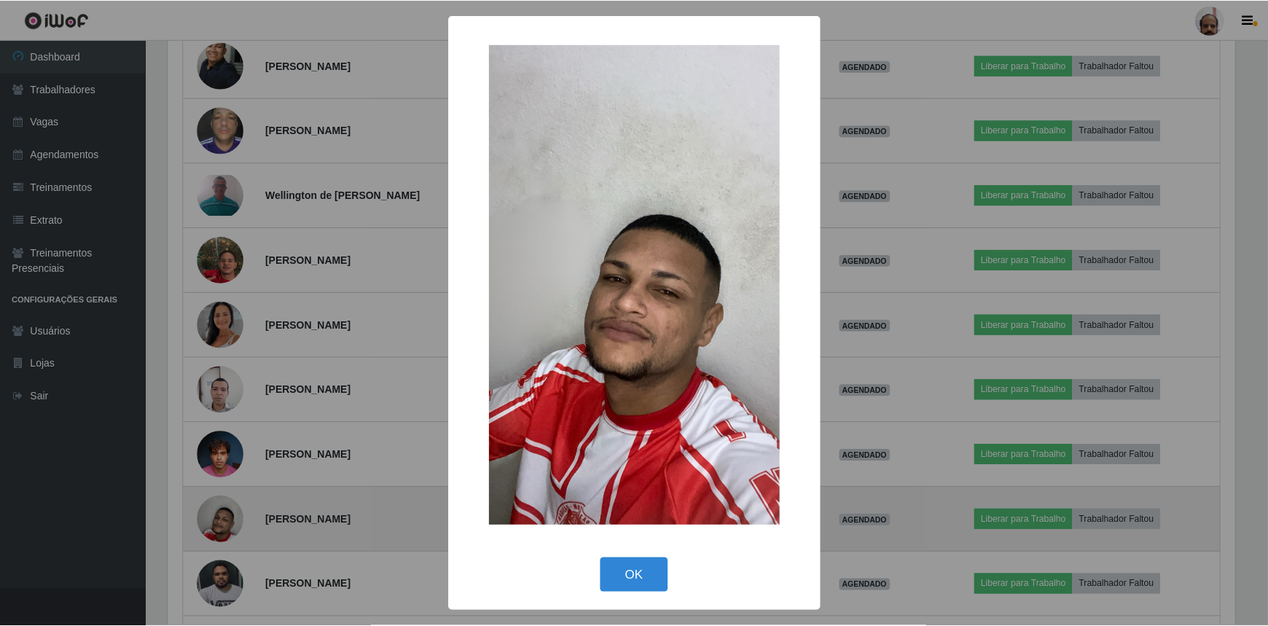
scroll to position [302, 1070]
click at [221, 520] on div "× OK Cancel" at bounding box center [636, 313] width 1272 height 626
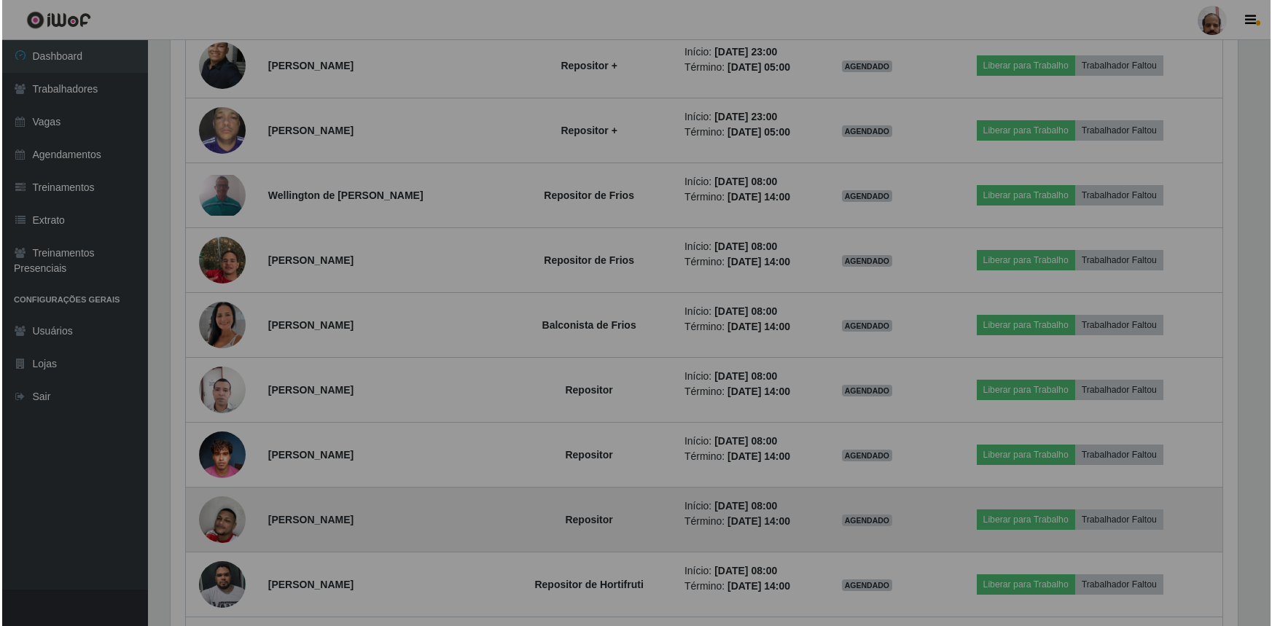
scroll to position [302, 1077]
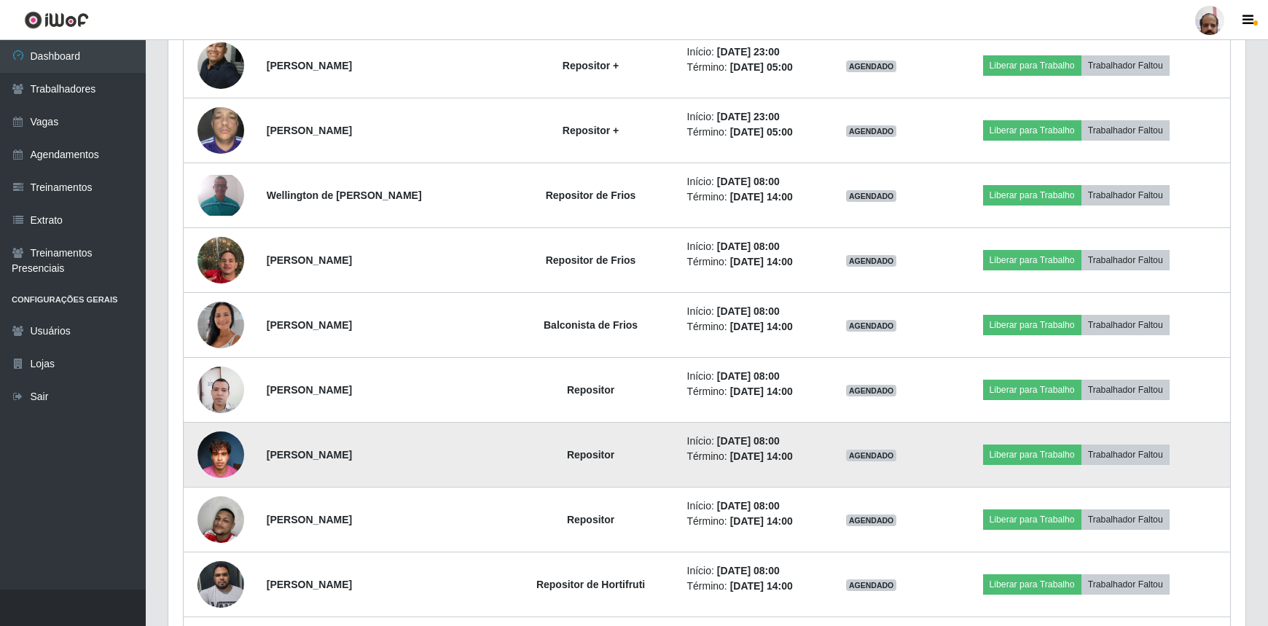
click at [216, 453] on img at bounding box center [220, 454] width 47 height 62
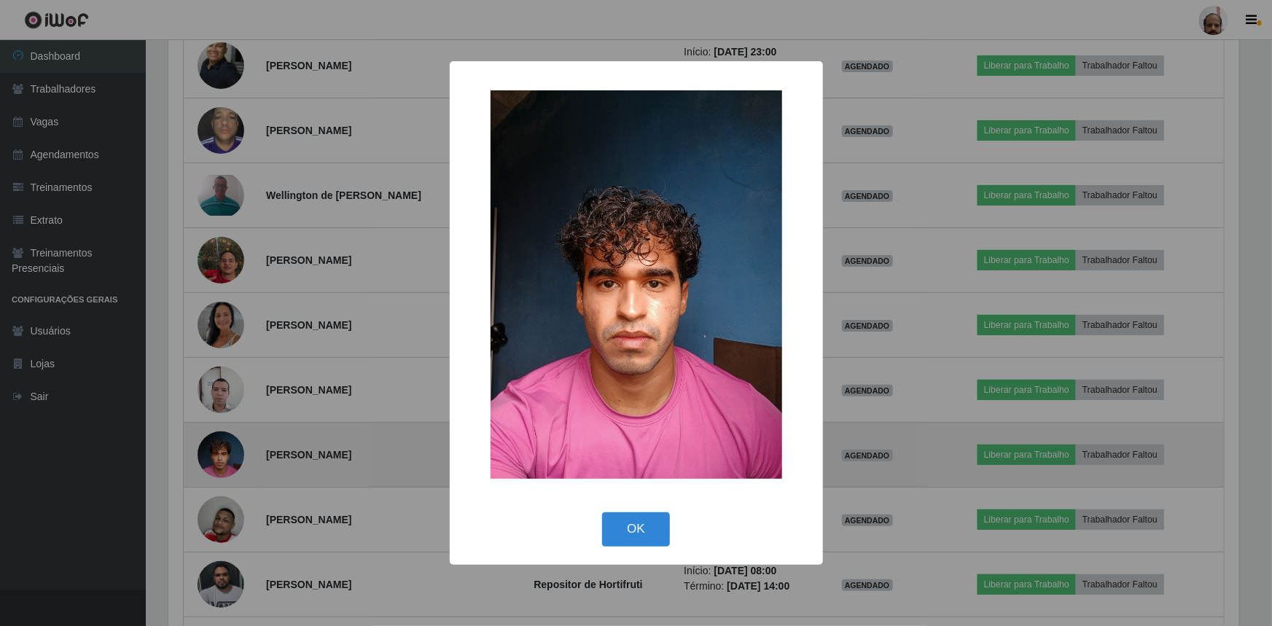
click at [216, 453] on div "× OK Cancel" at bounding box center [636, 313] width 1272 height 626
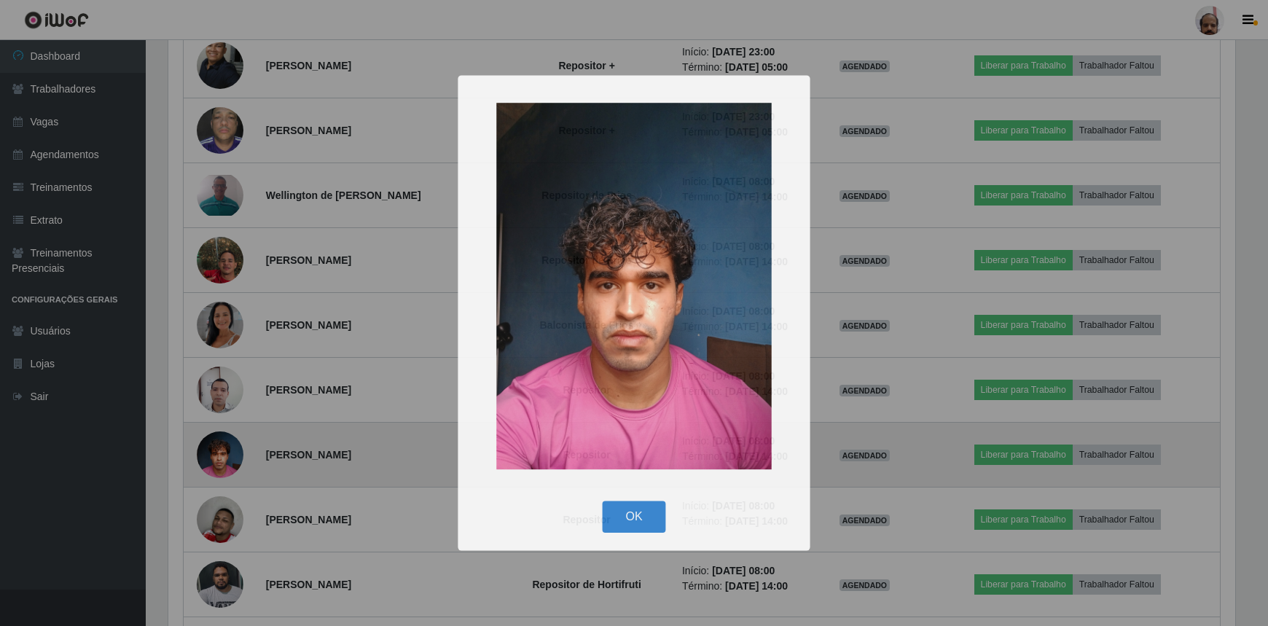
scroll to position [728382, 727607]
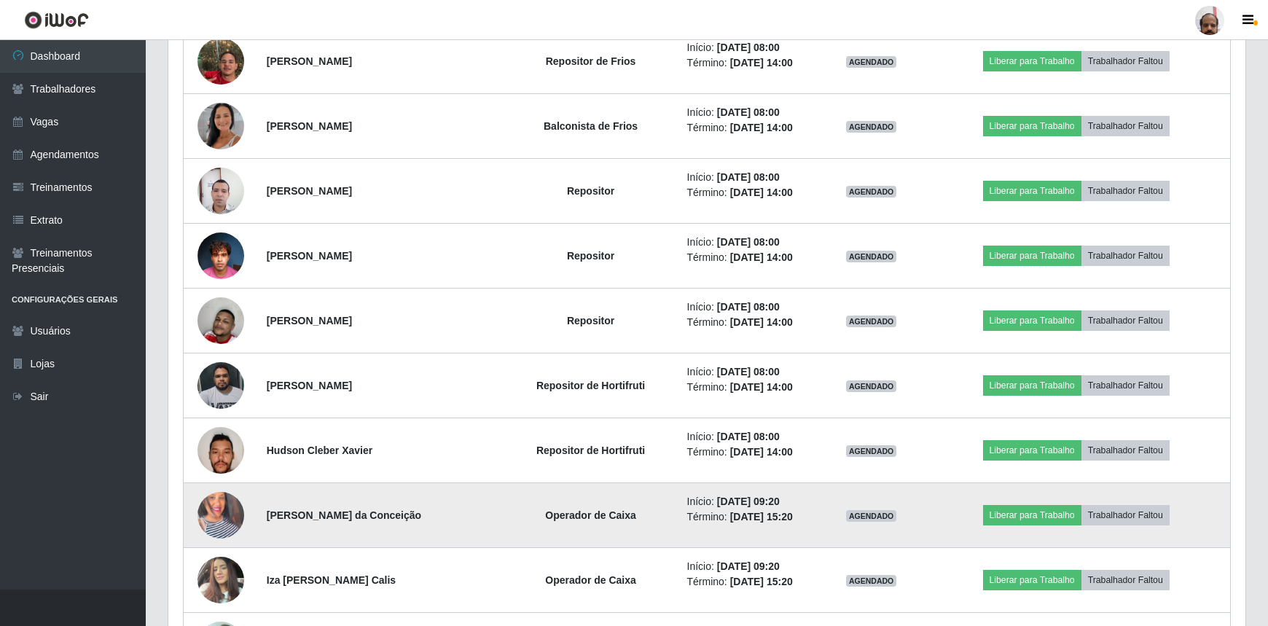
click at [227, 509] on img at bounding box center [220, 515] width 47 height 83
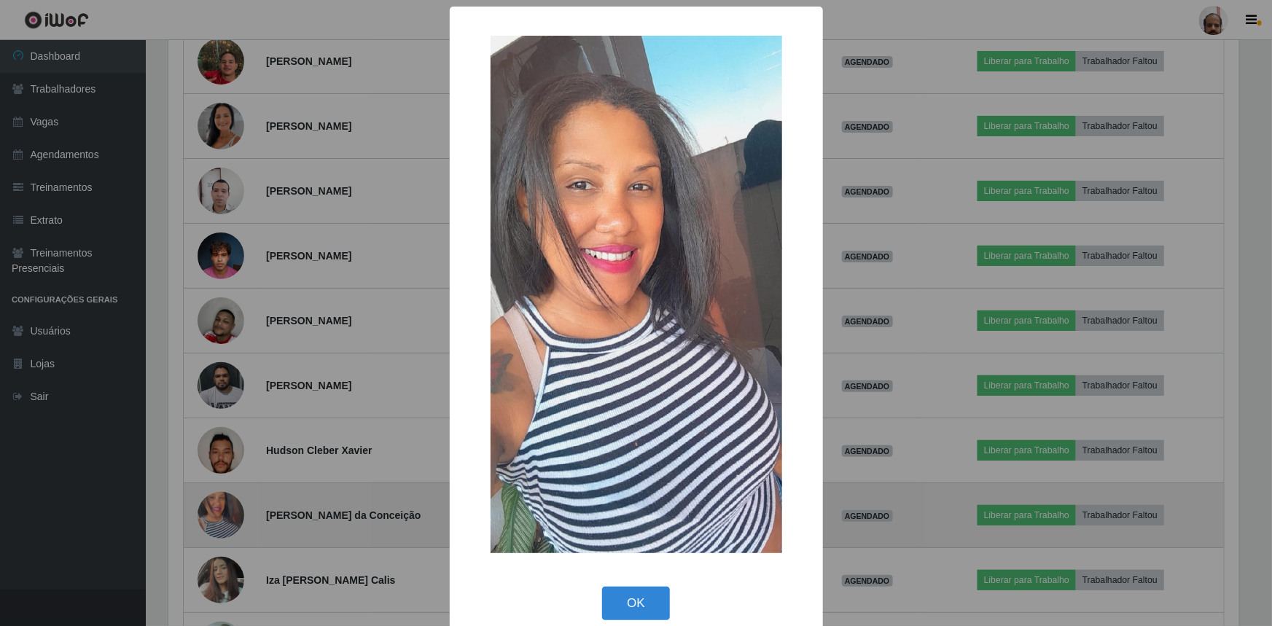
click at [227, 509] on div "× OK Cancel" at bounding box center [636, 313] width 1272 height 626
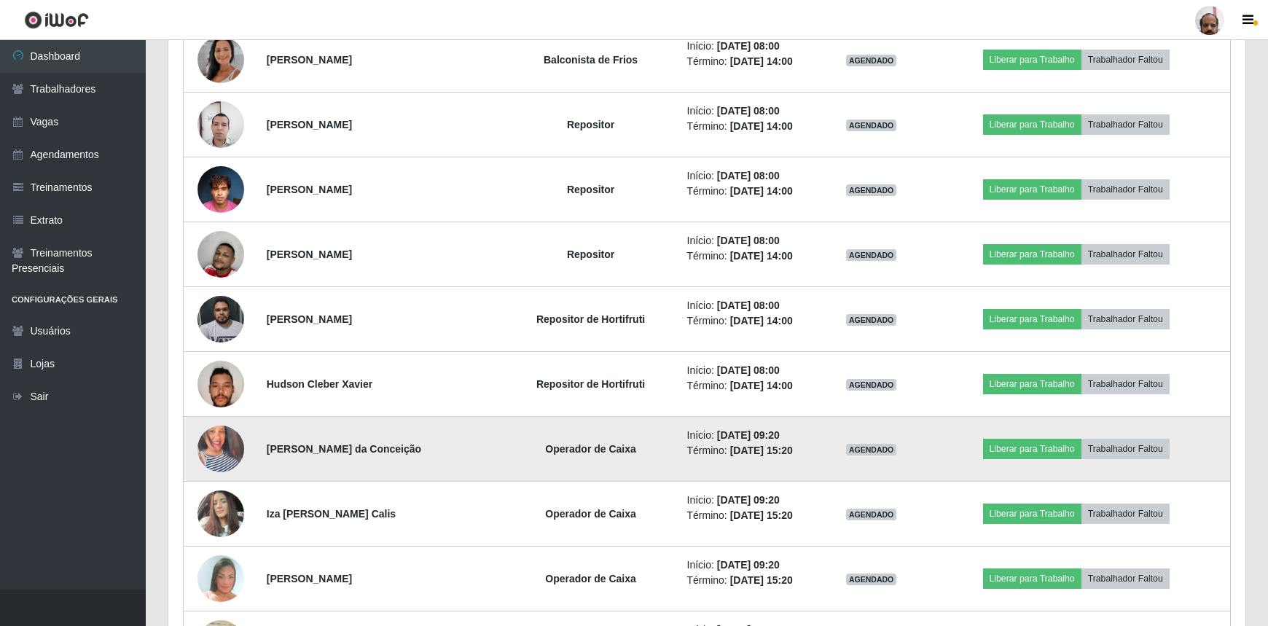
click at [227, 509] on img at bounding box center [220, 513] width 47 height 62
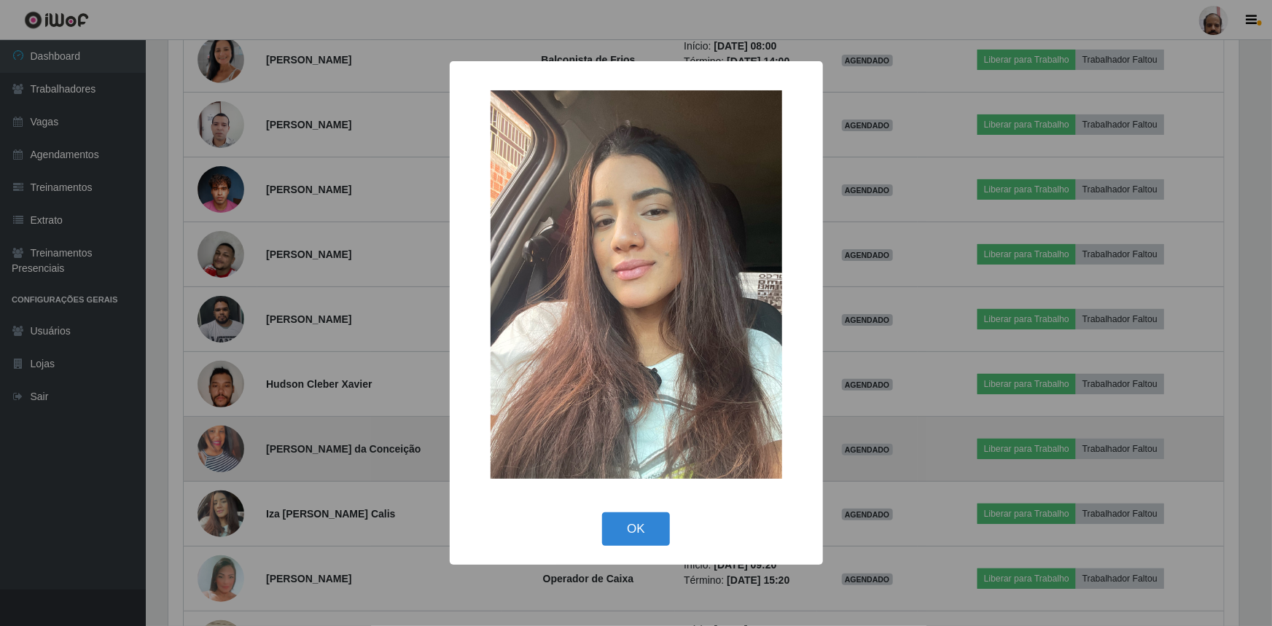
click at [227, 509] on div "× OK Cancel" at bounding box center [636, 313] width 1272 height 626
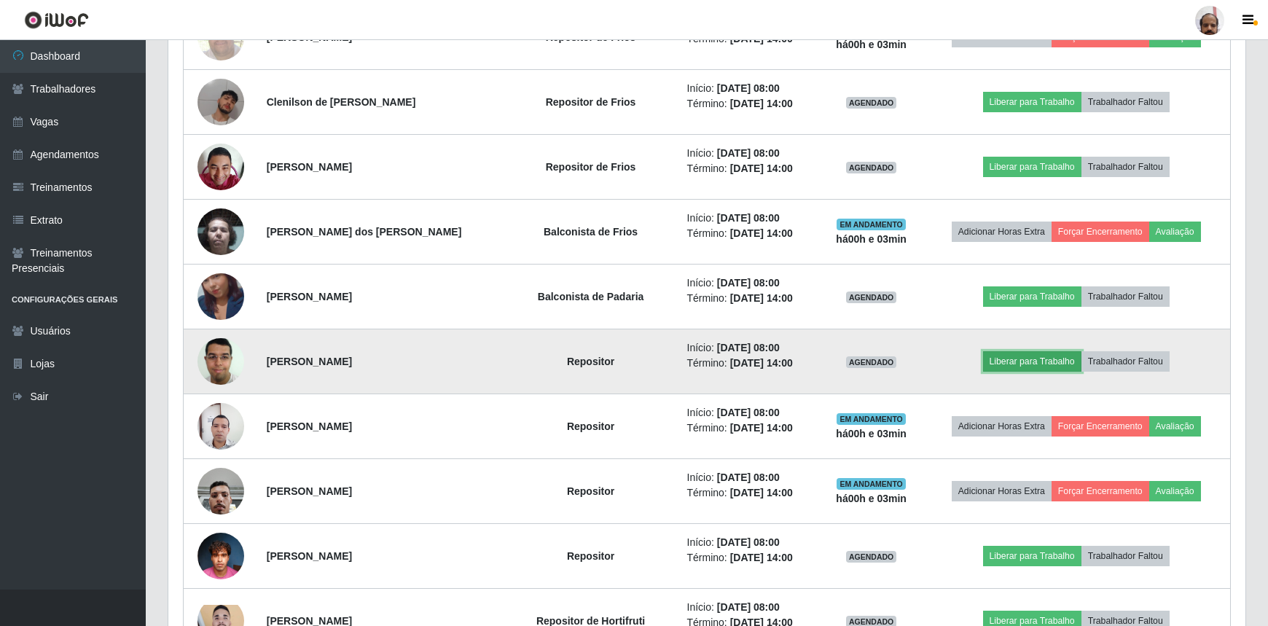
click at [1033, 360] on button "Liberar para Trabalho" at bounding box center [1032, 361] width 98 height 20
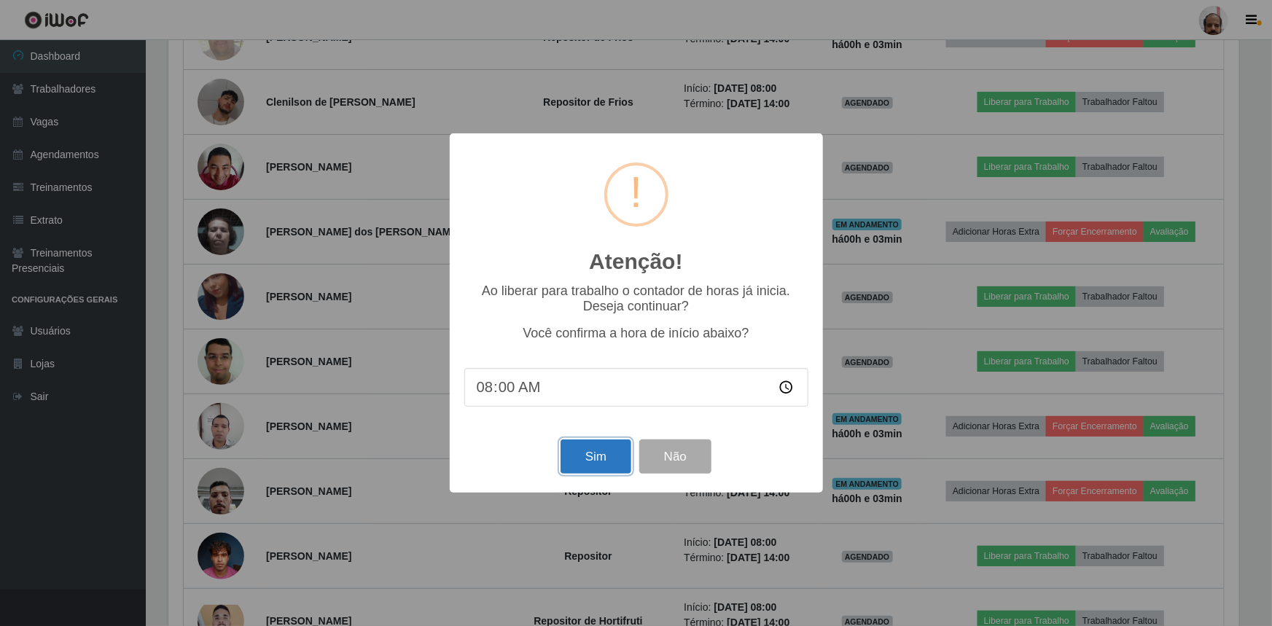
click at [592, 456] on button "Sim" at bounding box center [595, 456] width 71 height 34
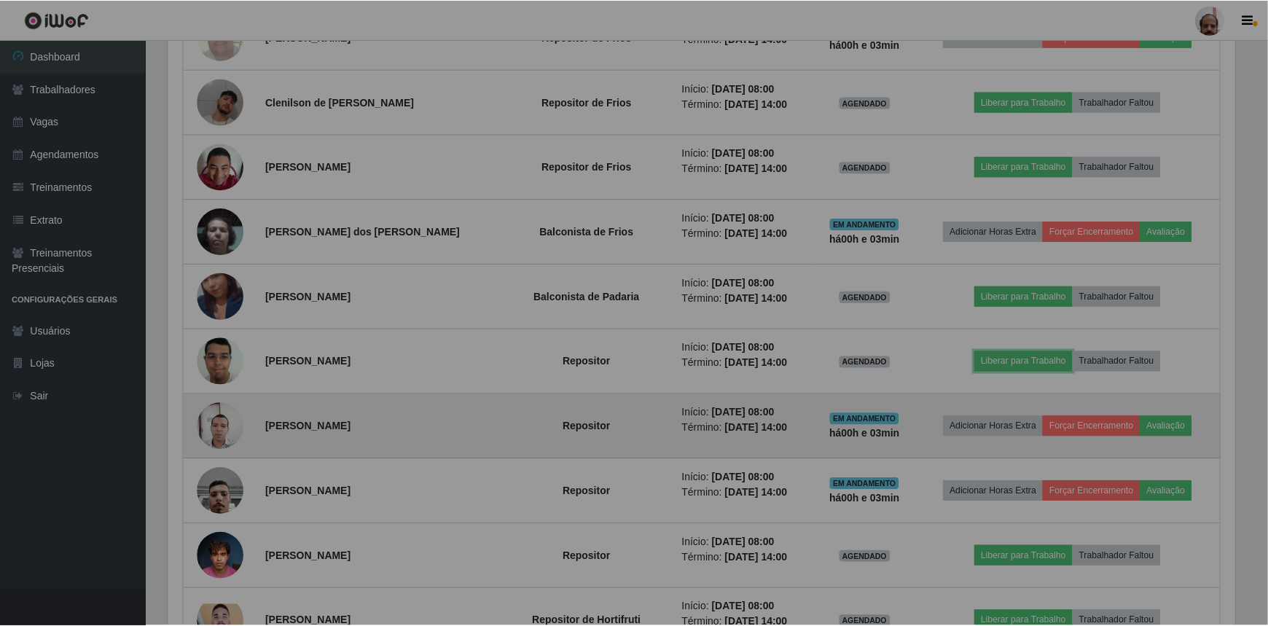
scroll to position [728382, 727607]
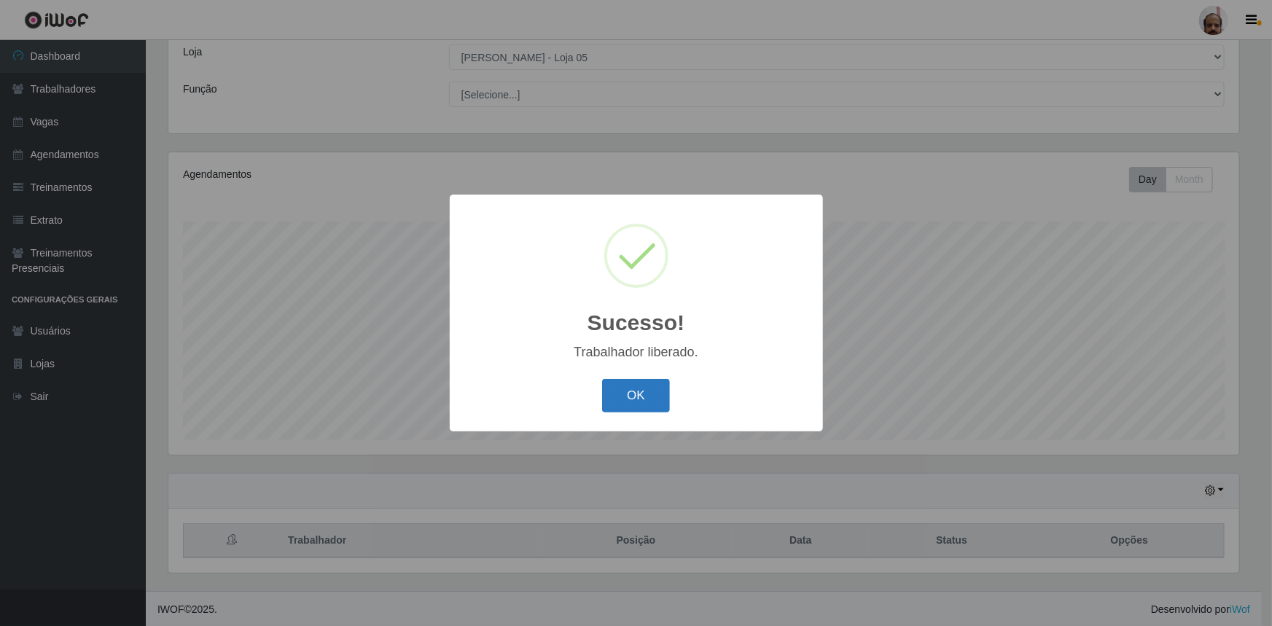
click at [643, 393] on button "OK" at bounding box center [636, 396] width 68 height 34
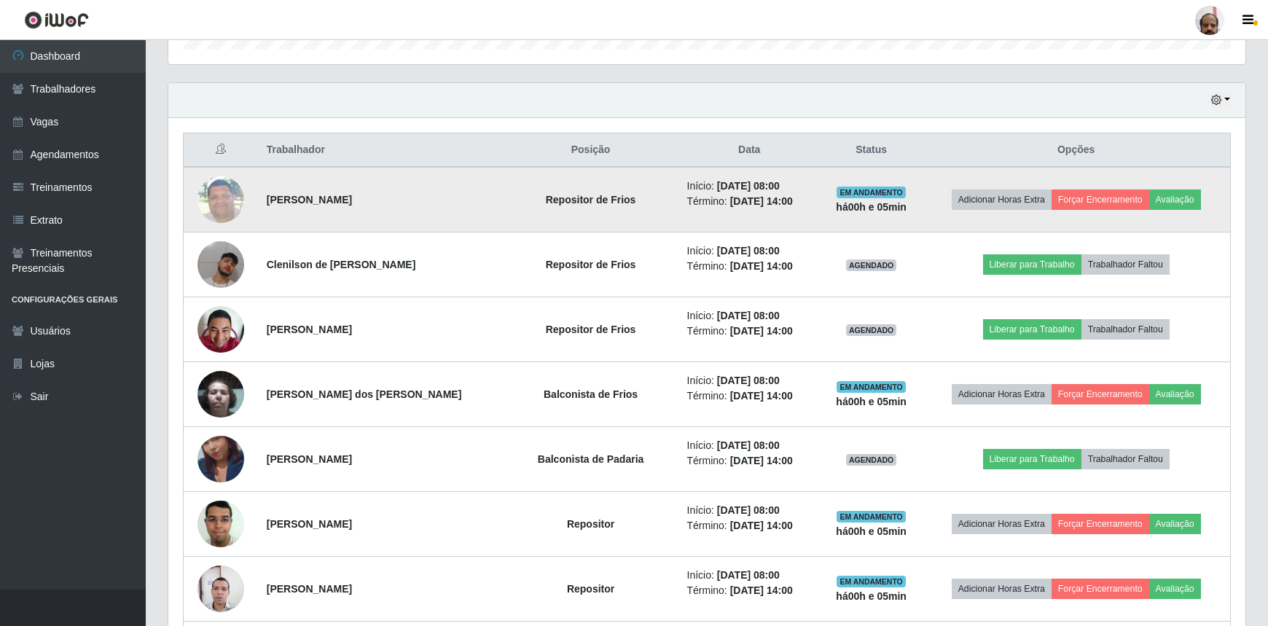
scroll to position [479, 0]
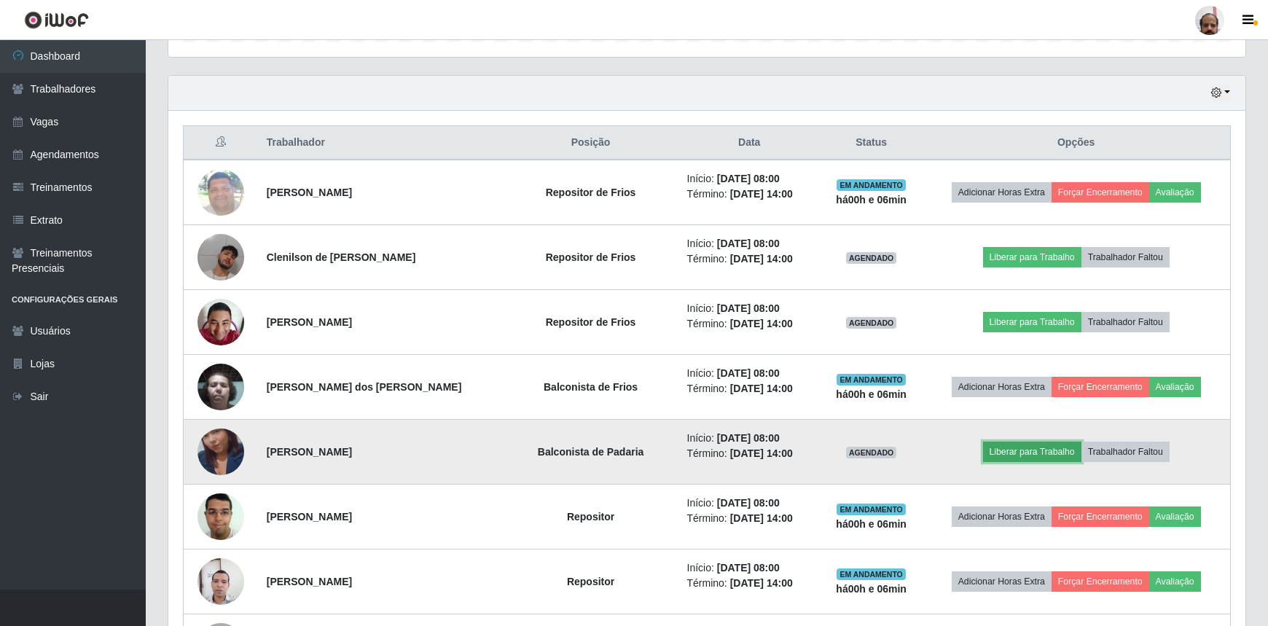
click at [1027, 454] on button "Liberar para Trabalho" at bounding box center [1032, 452] width 98 height 20
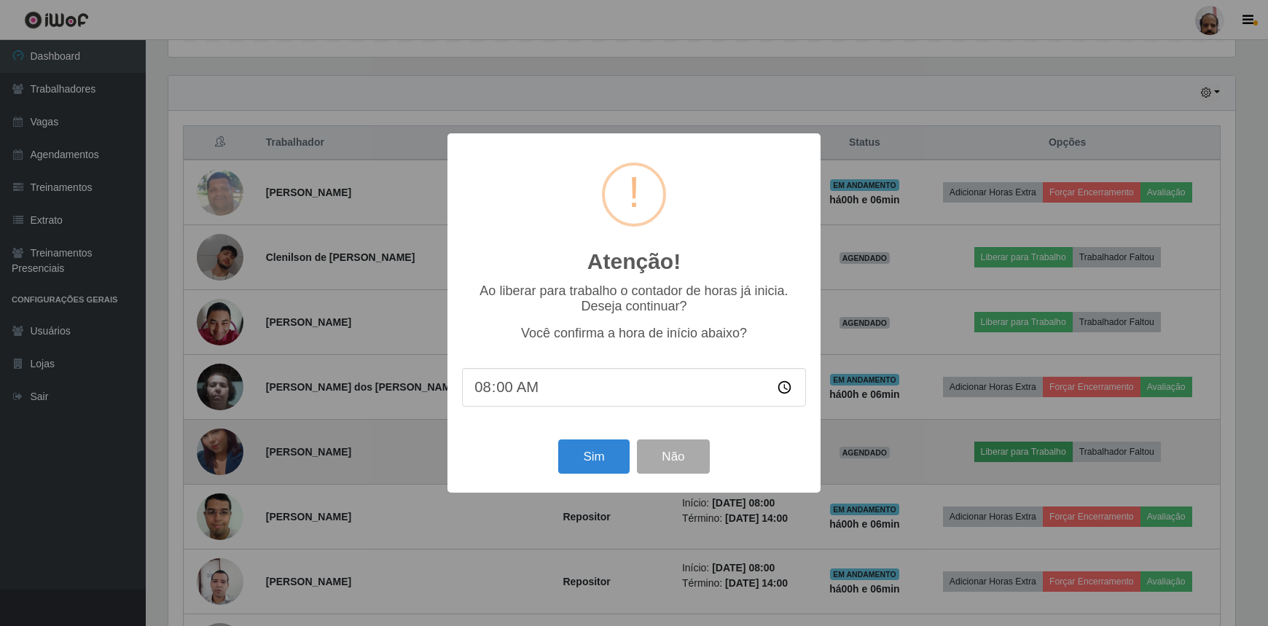
scroll to position [302, 1070]
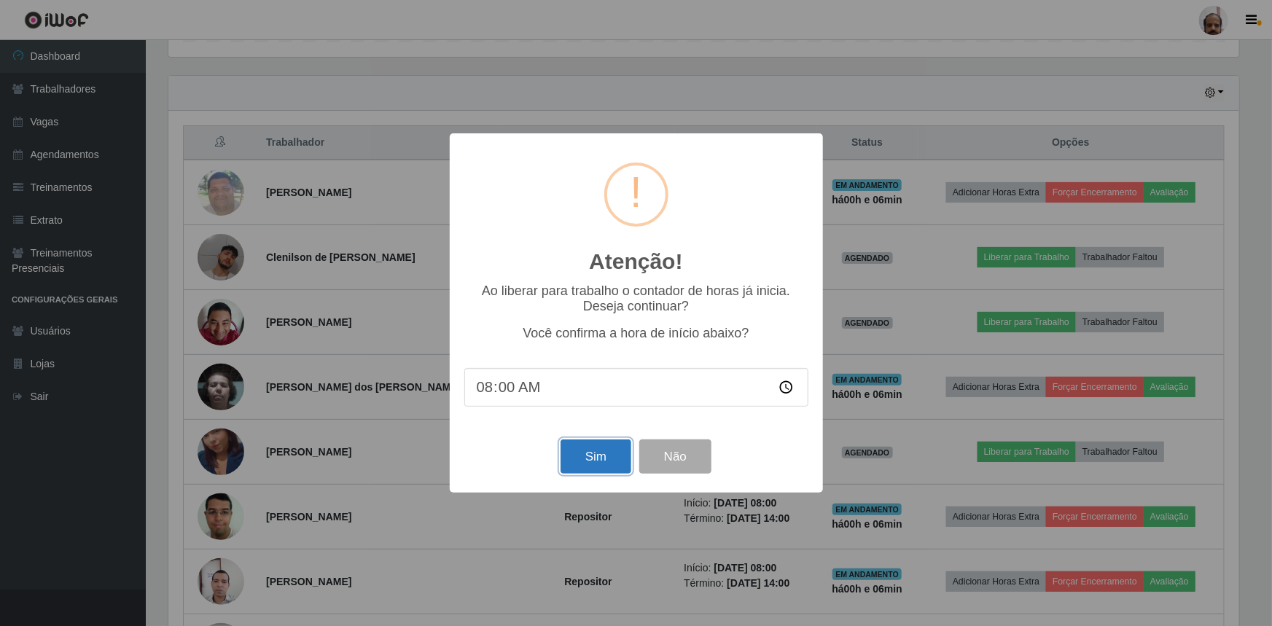
click at [605, 464] on button "Sim" at bounding box center [595, 456] width 71 height 34
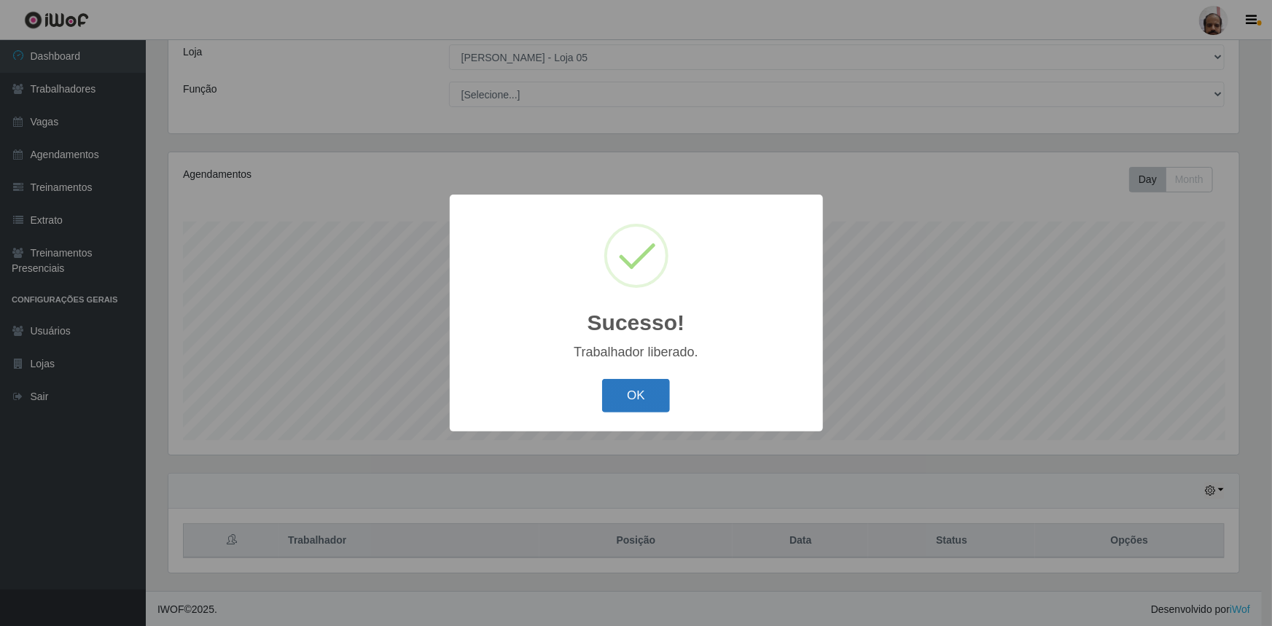
click at [635, 398] on button "OK" at bounding box center [636, 396] width 68 height 34
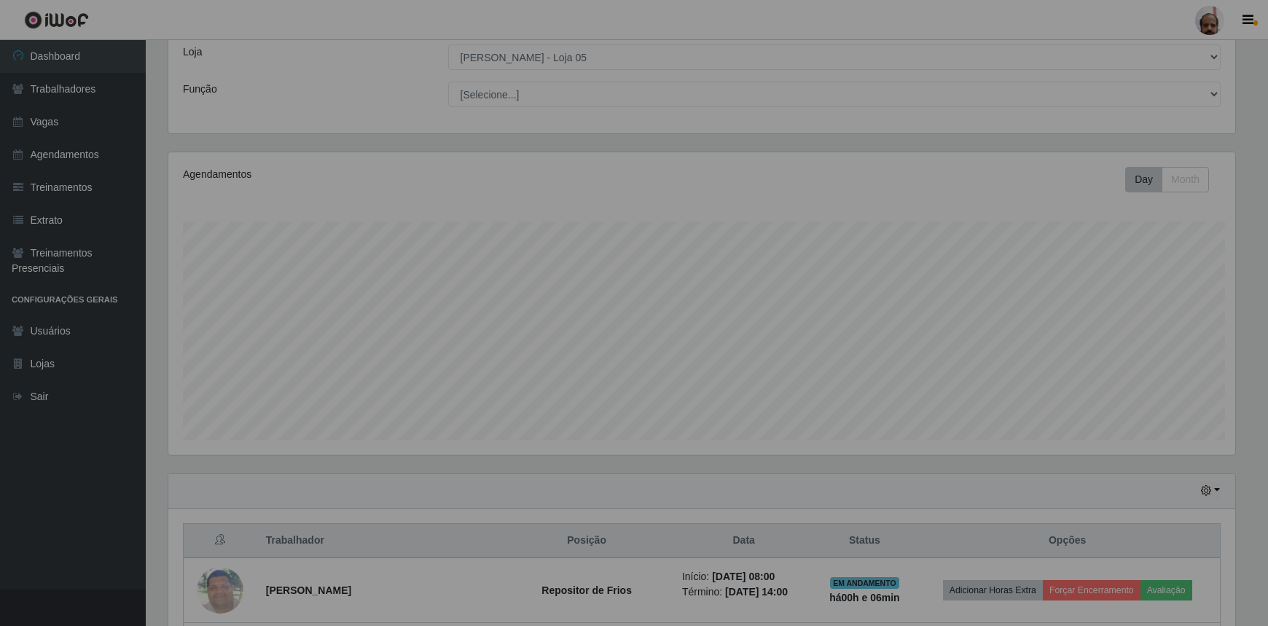
scroll to position [302, 1077]
